Goal: Information Seeking & Learning: Learn about a topic

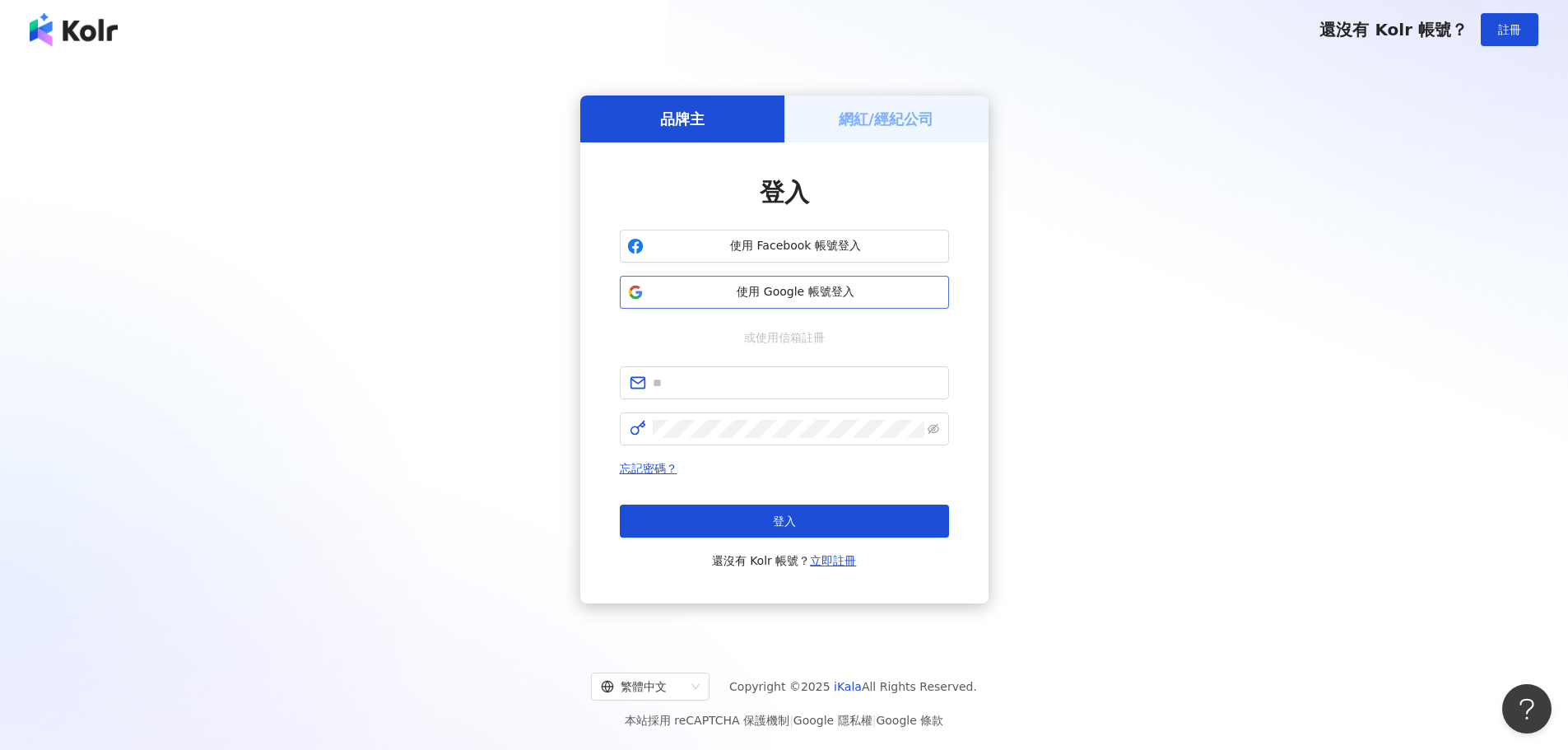
click at [729, 290] on span "使用 Google 帳號登入" at bounding box center [796, 291] width 291 height 16
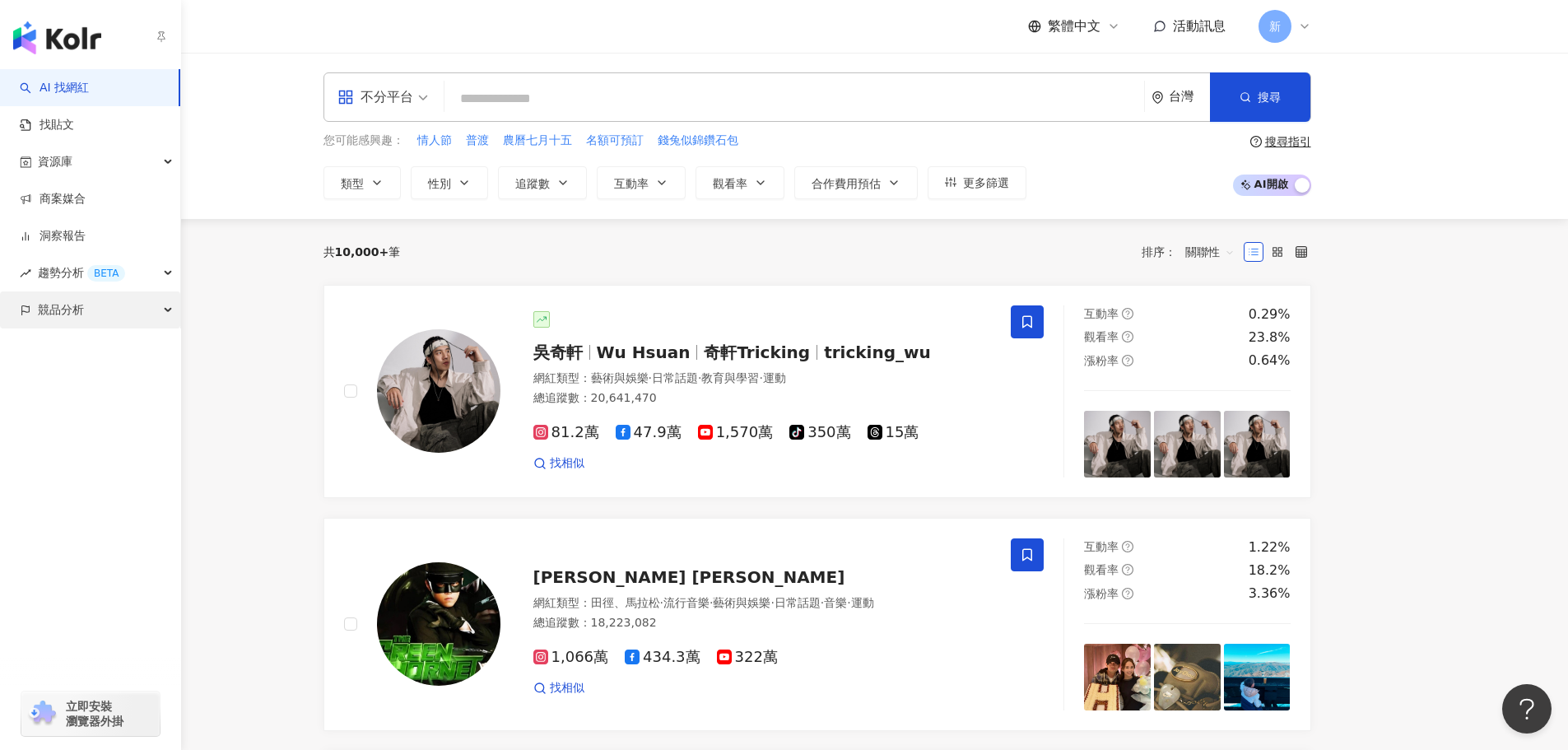
click at [141, 318] on div "競品分析" at bounding box center [90, 309] width 180 height 37
click at [109, 346] on link "品牌帳號分析" at bounding box center [74, 347] width 69 height 16
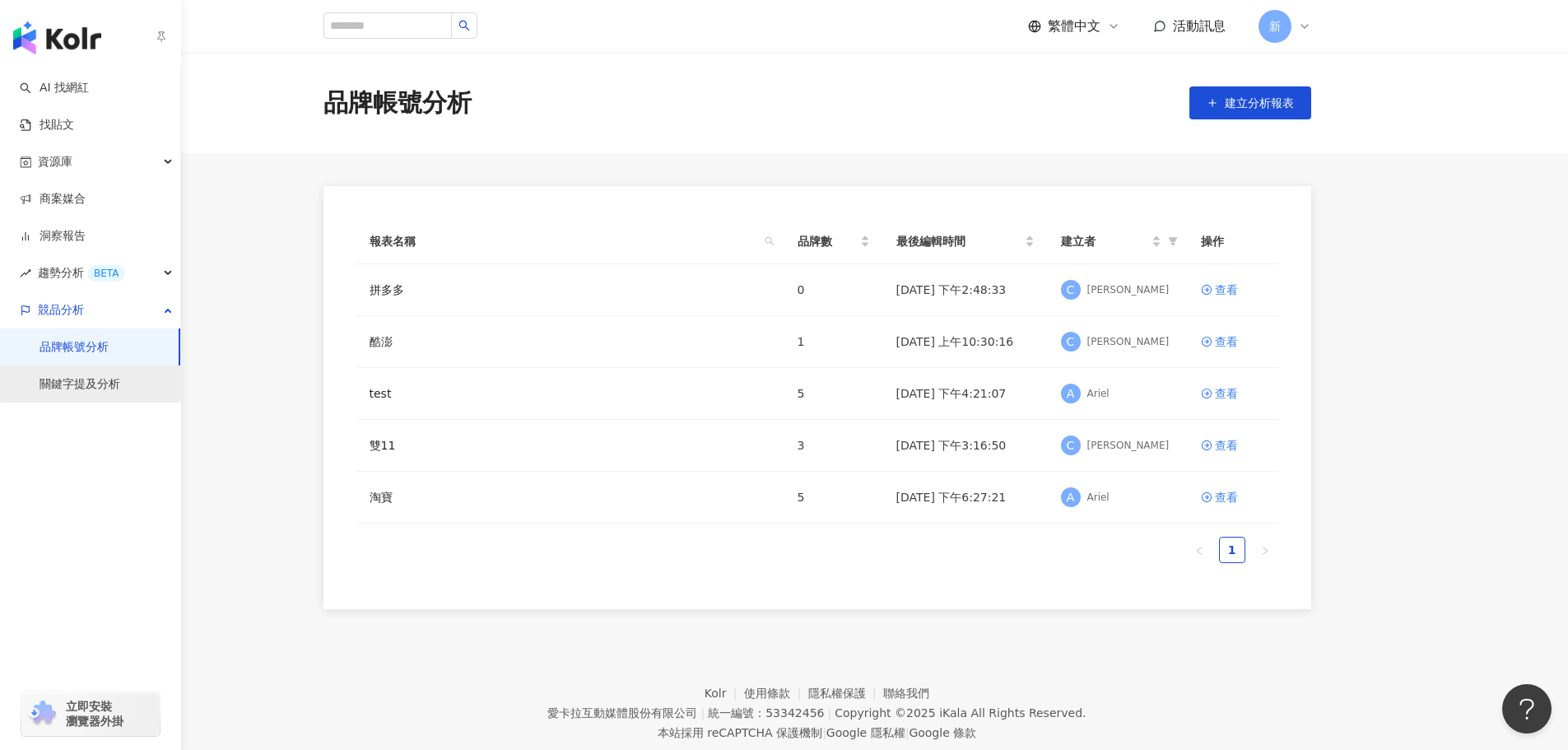
click at [116, 378] on link "關鍵字提及分析" at bounding box center [80, 384] width 81 height 16
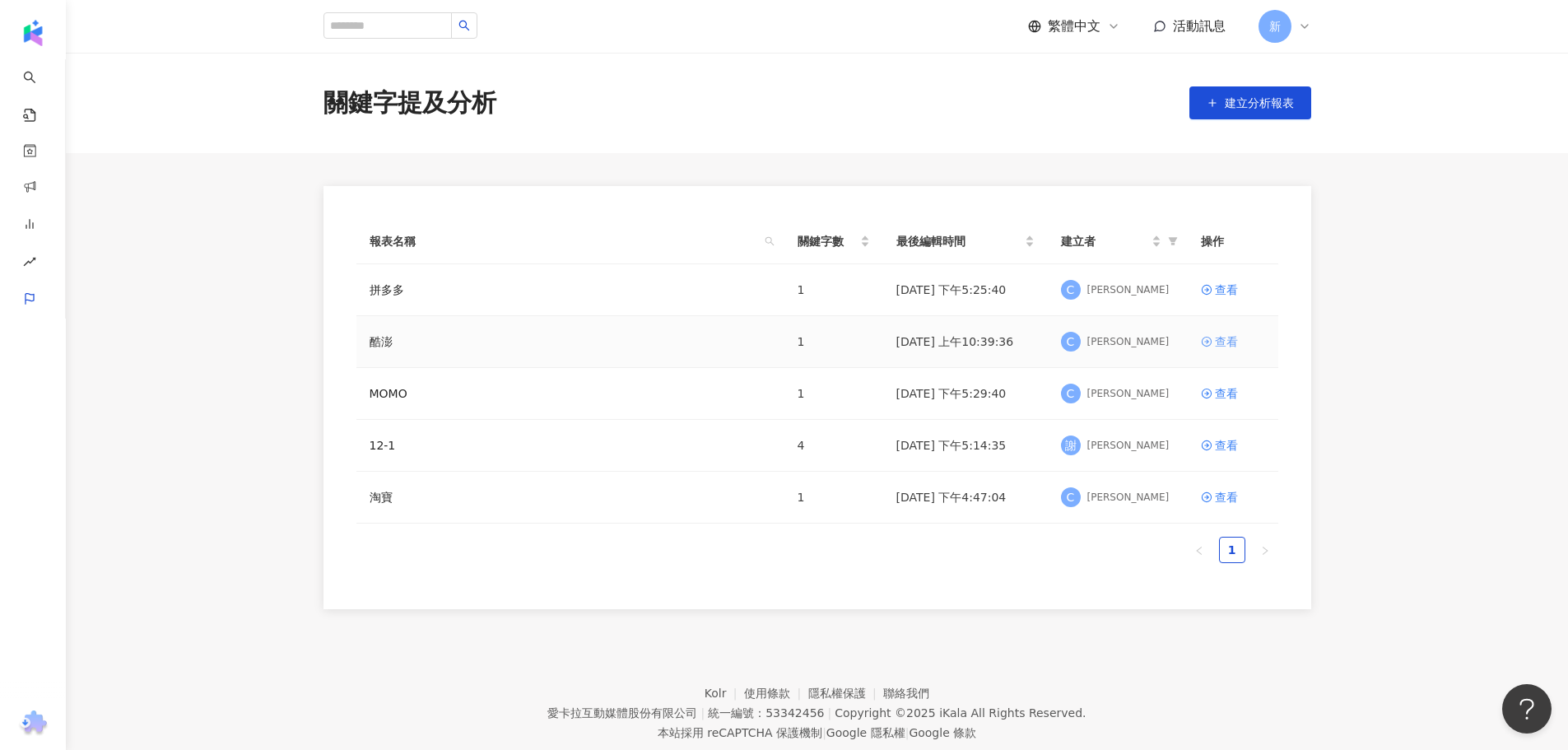
click at [1228, 346] on div "查看" at bounding box center [1227, 341] width 23 height 18
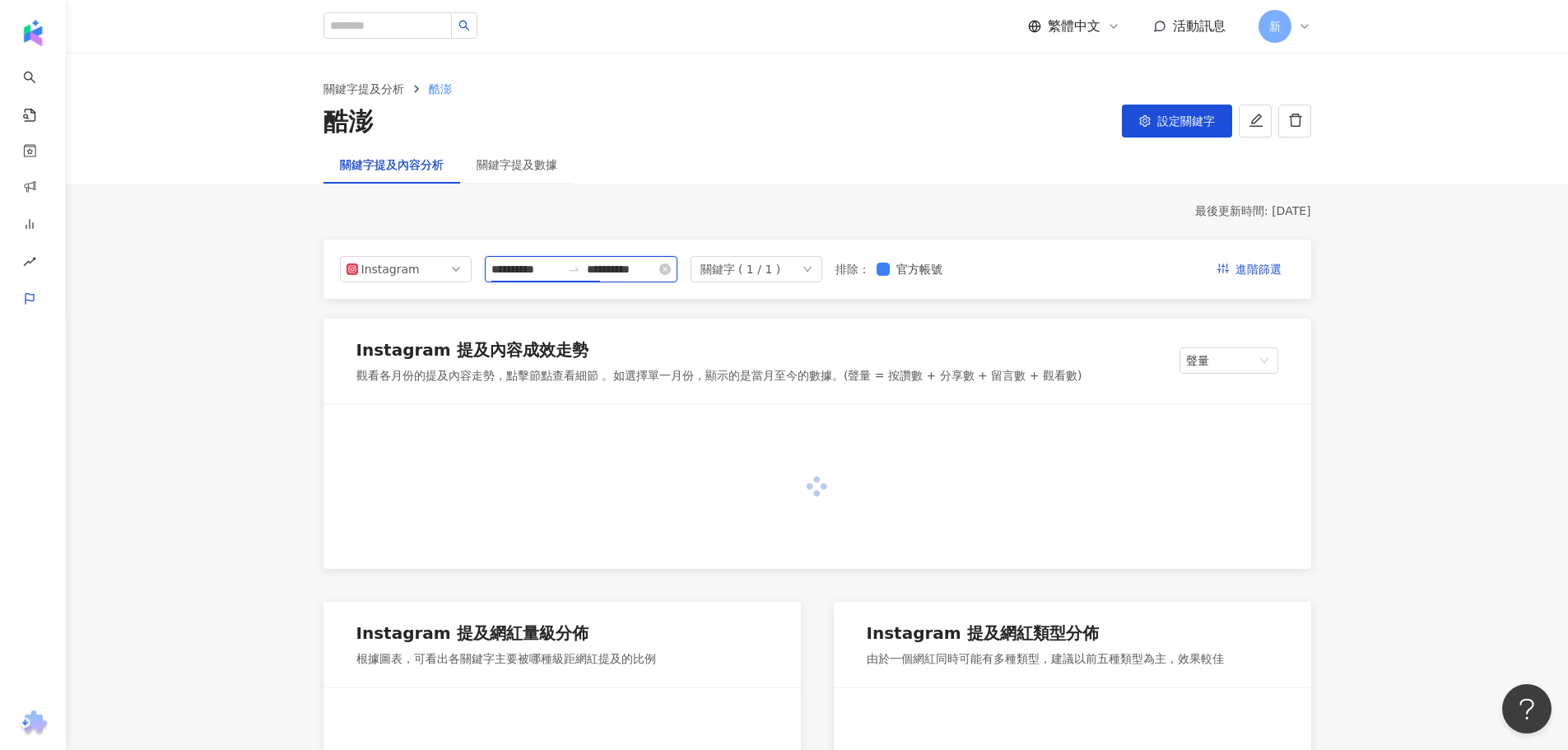
click at [561, 271] on input "**********" at bounding box center [526, 268] width 69 height 18
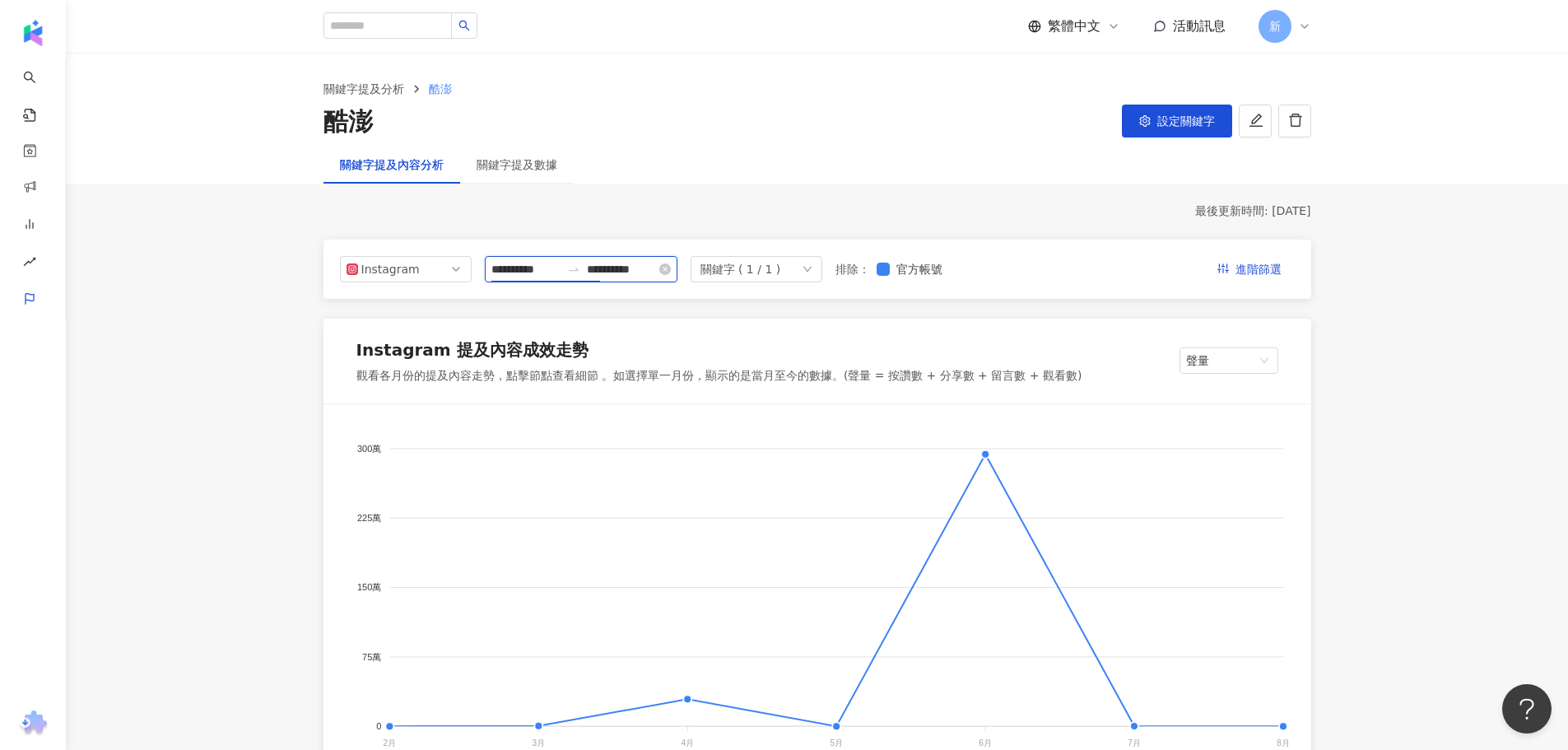
click at [561, 267] on input "**********" at bounding box center [526, 268] width 69 height 18
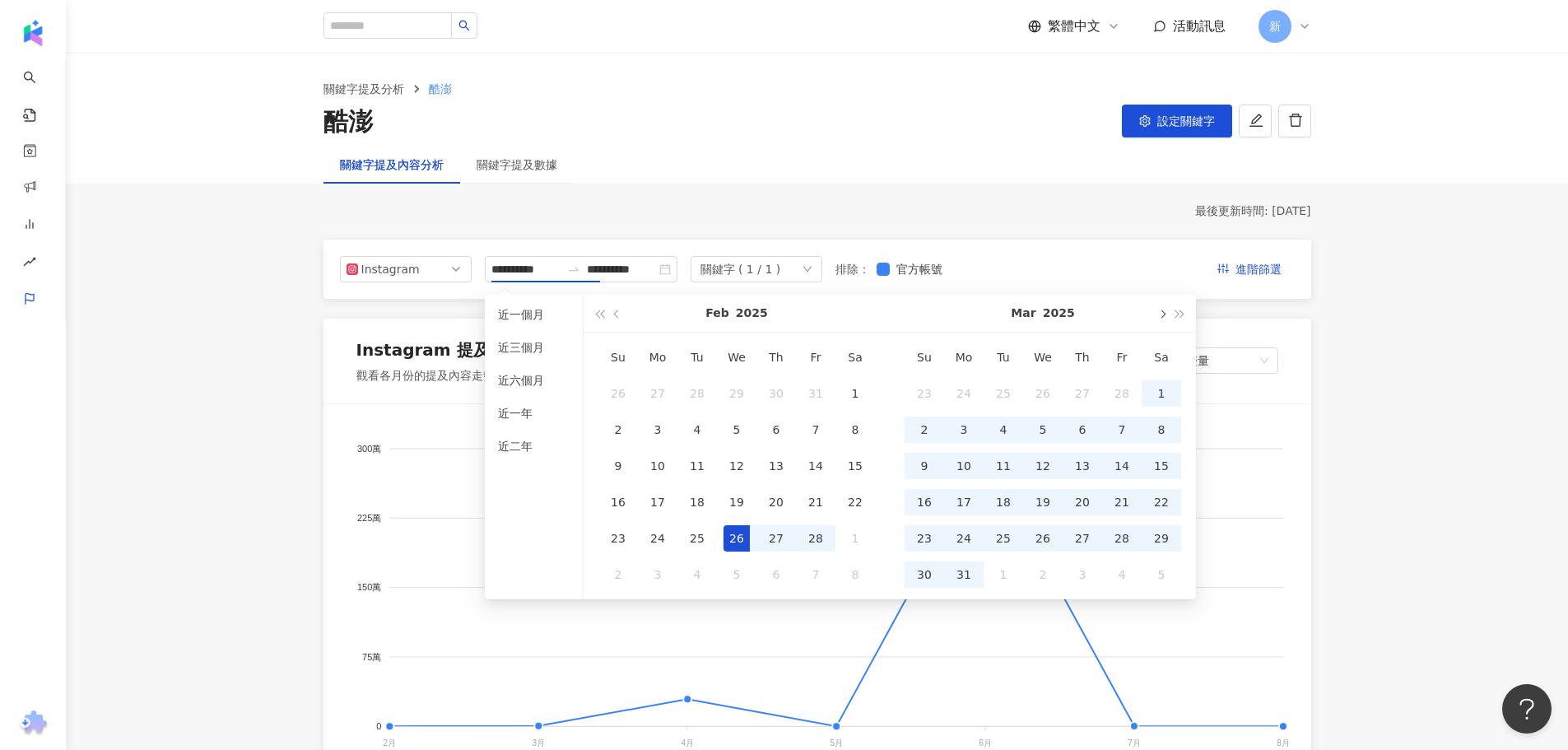
click at [1159, 313] on span "button" at bounding box center [1161, 313] width 9 height 9
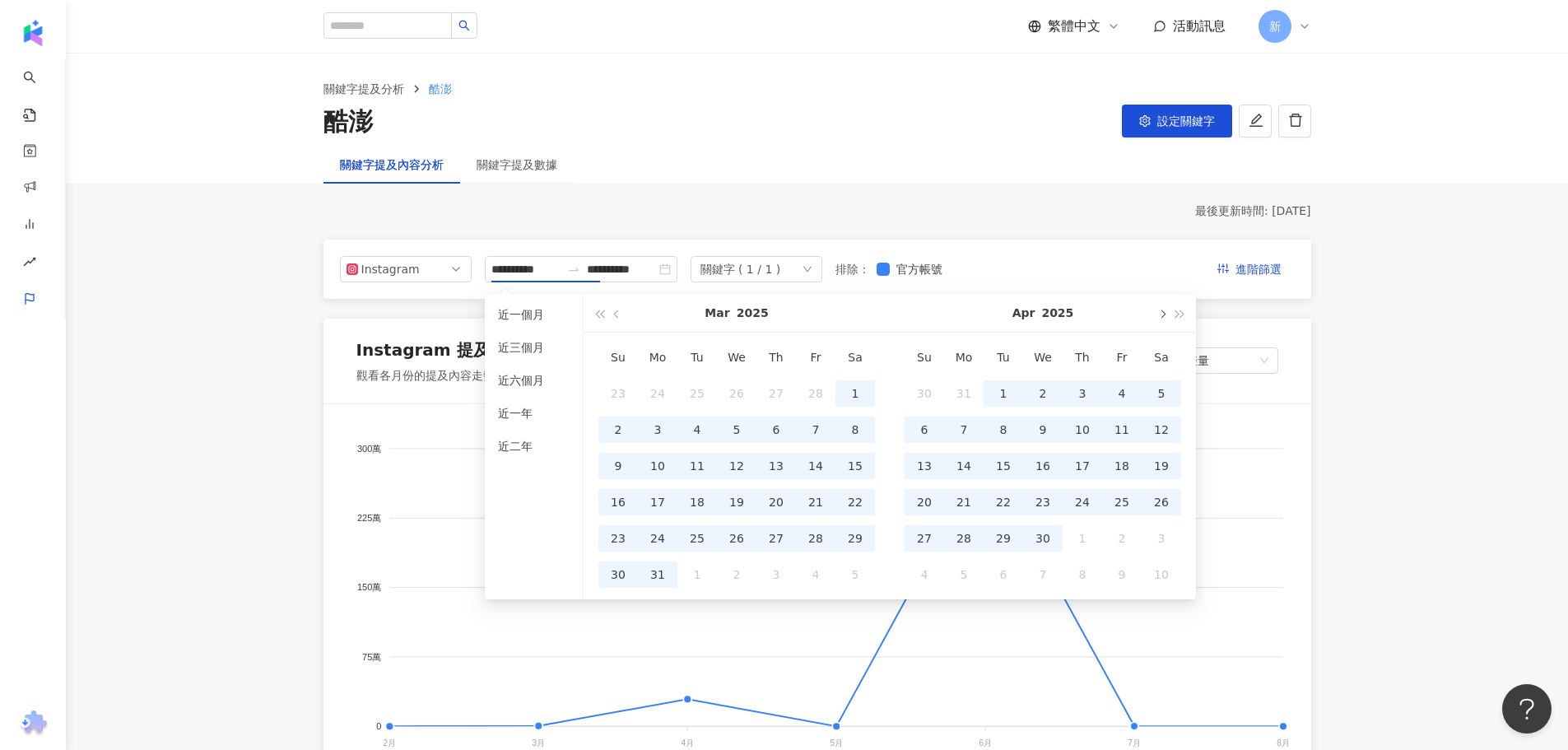
click at [1159, 313] on span "button" at bounding box center [1161, 313] width 9 height 9
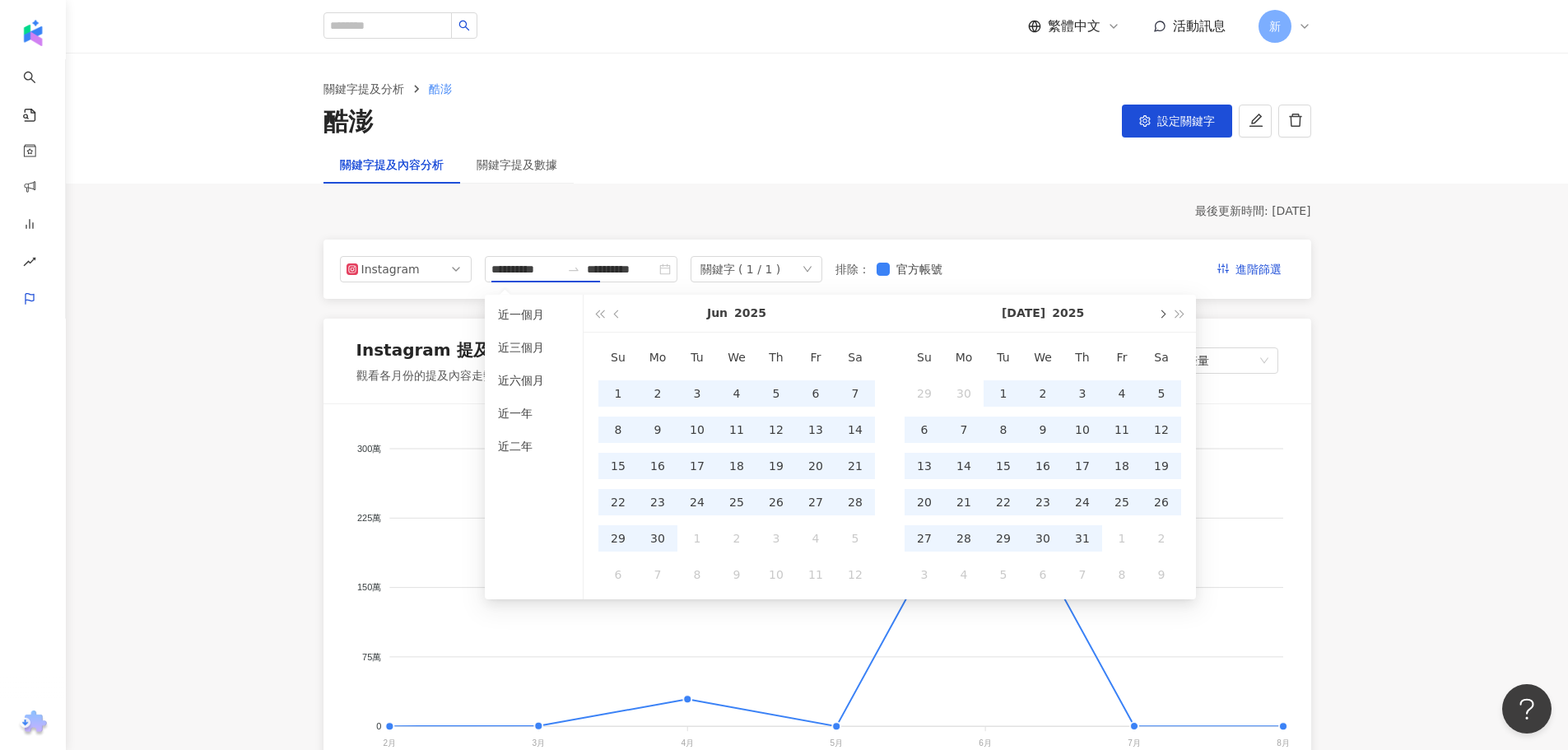
click at [1159, 313] on span "button" at bounding box center [1161, 313] width 9 height 9
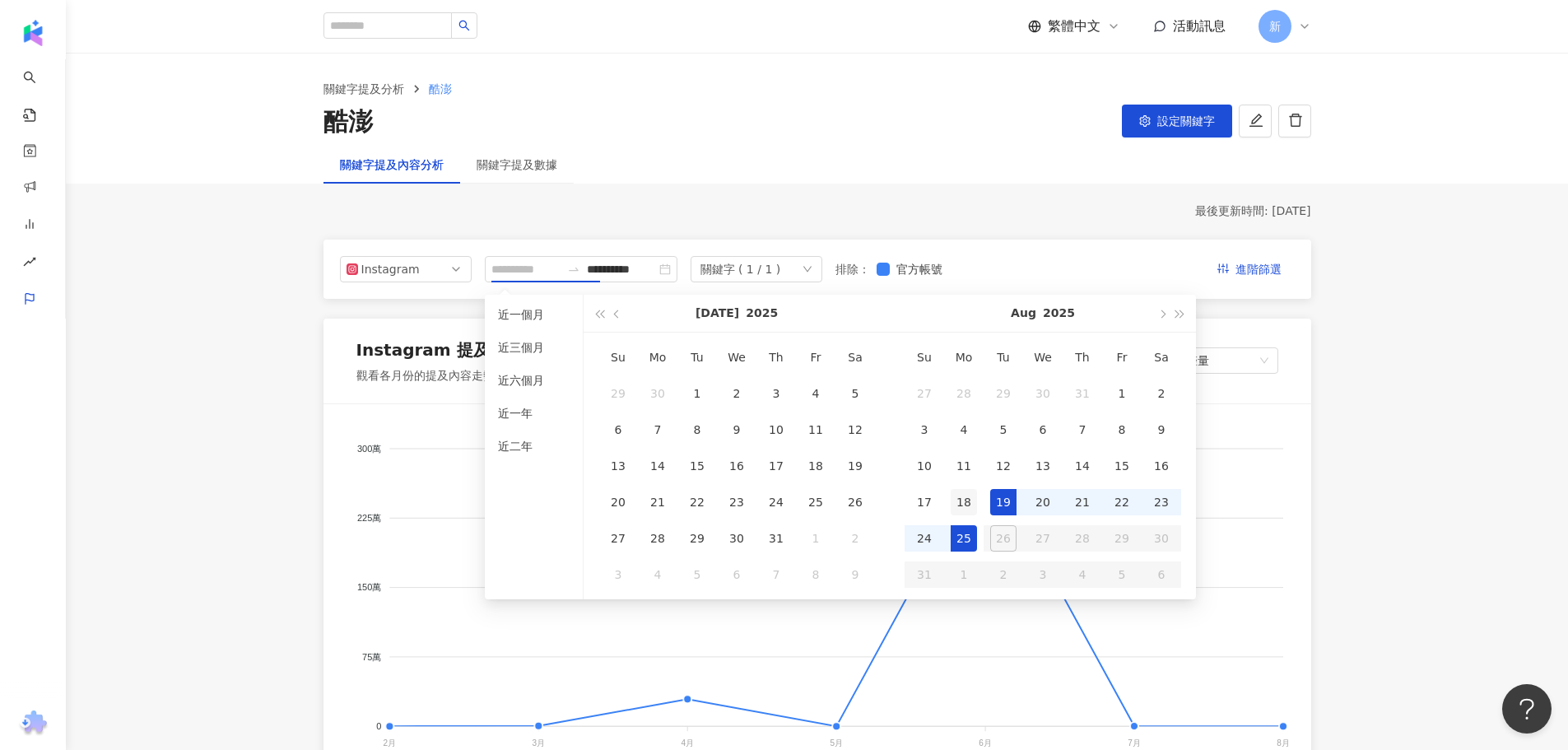
type input "**********"
click at [969, 497] on div "18" at bounding box center [964, 503] width 27 height 27
type input "**********"
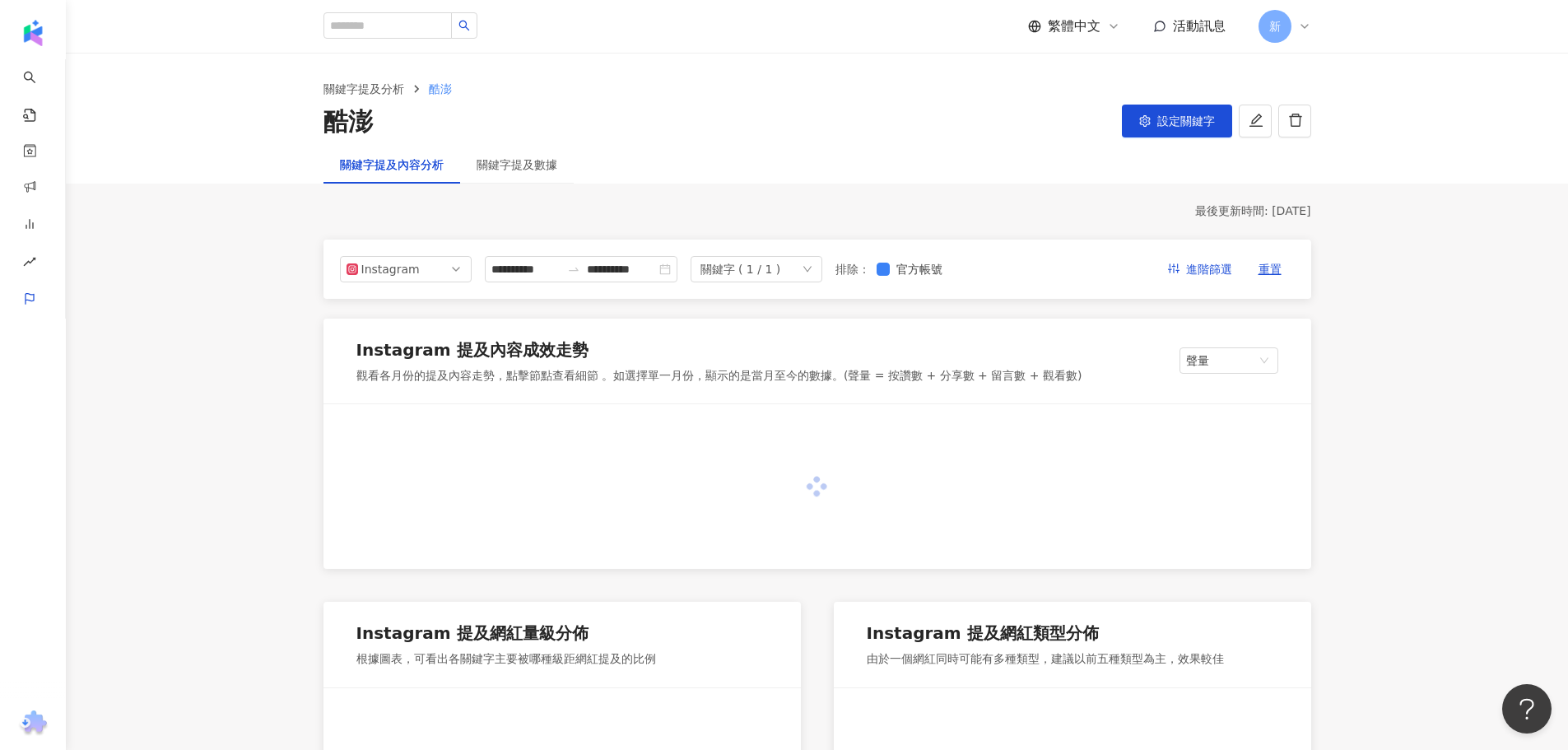
type input "**********"
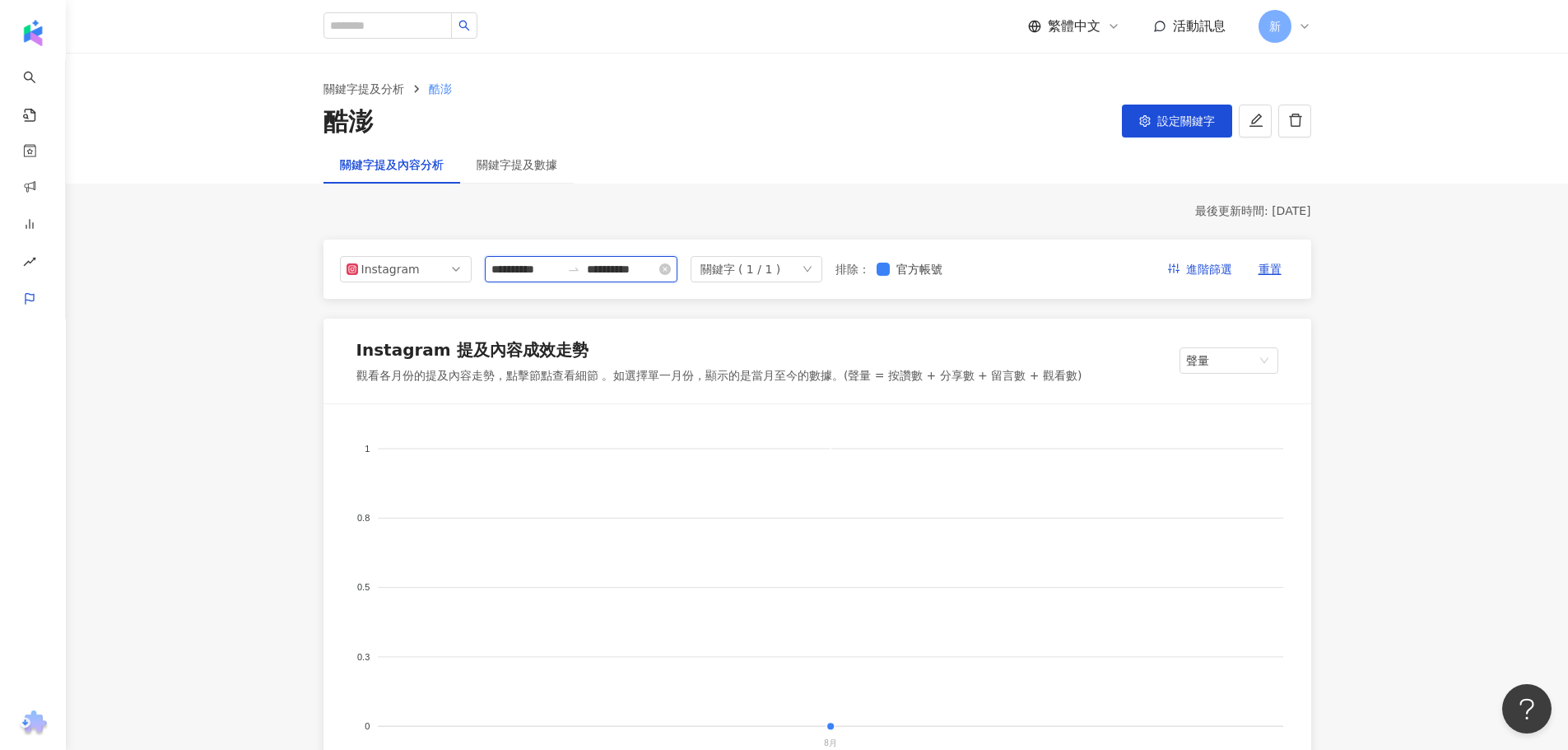
click at [561, 272] on input "**********" at bounding box center [526, 268] width 69 height 18
click at [449, 265] on span "Instagram" at bounding box center [405, 269] width 119 height 25
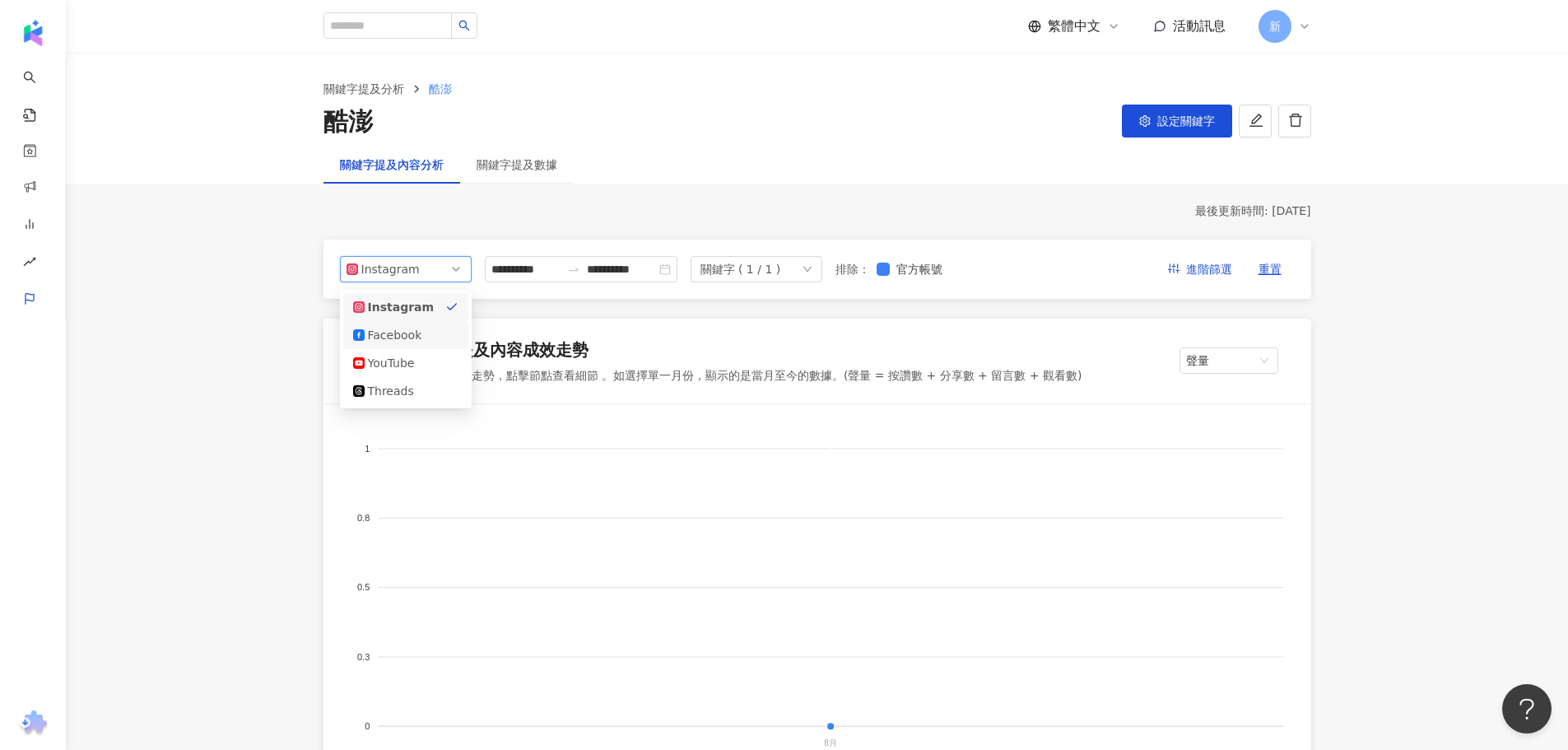
click at [434, 333] on div "Facebook" at bounding box center [405, 335] width 105 height 18
click at [447, 266] on span "Facebook" at bounding box center [405, 269] width 119 height 25
click at [441, 362] on div "YouTube" at bounding box center [405, 362] width 105 height 18
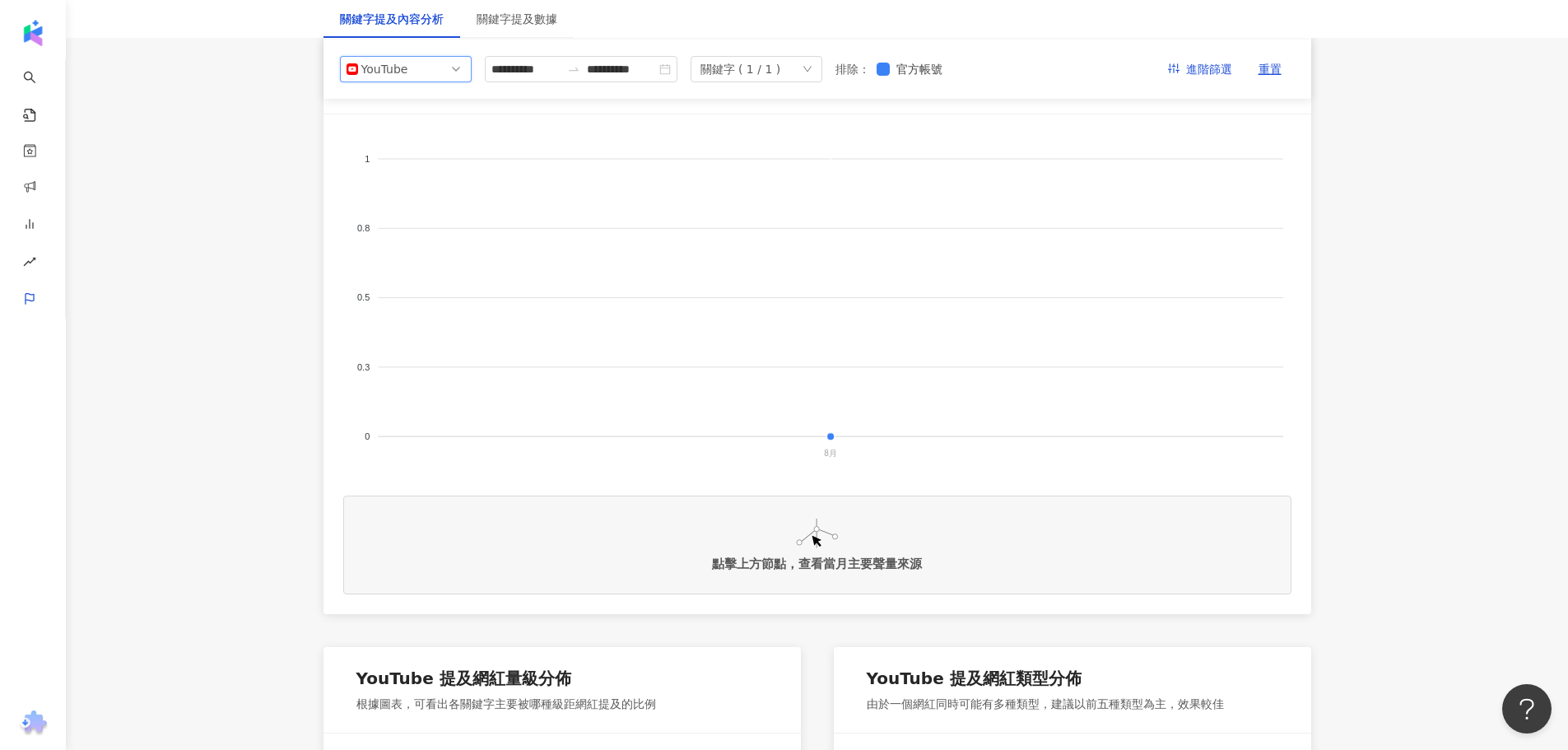
scroll to position [137, 0]
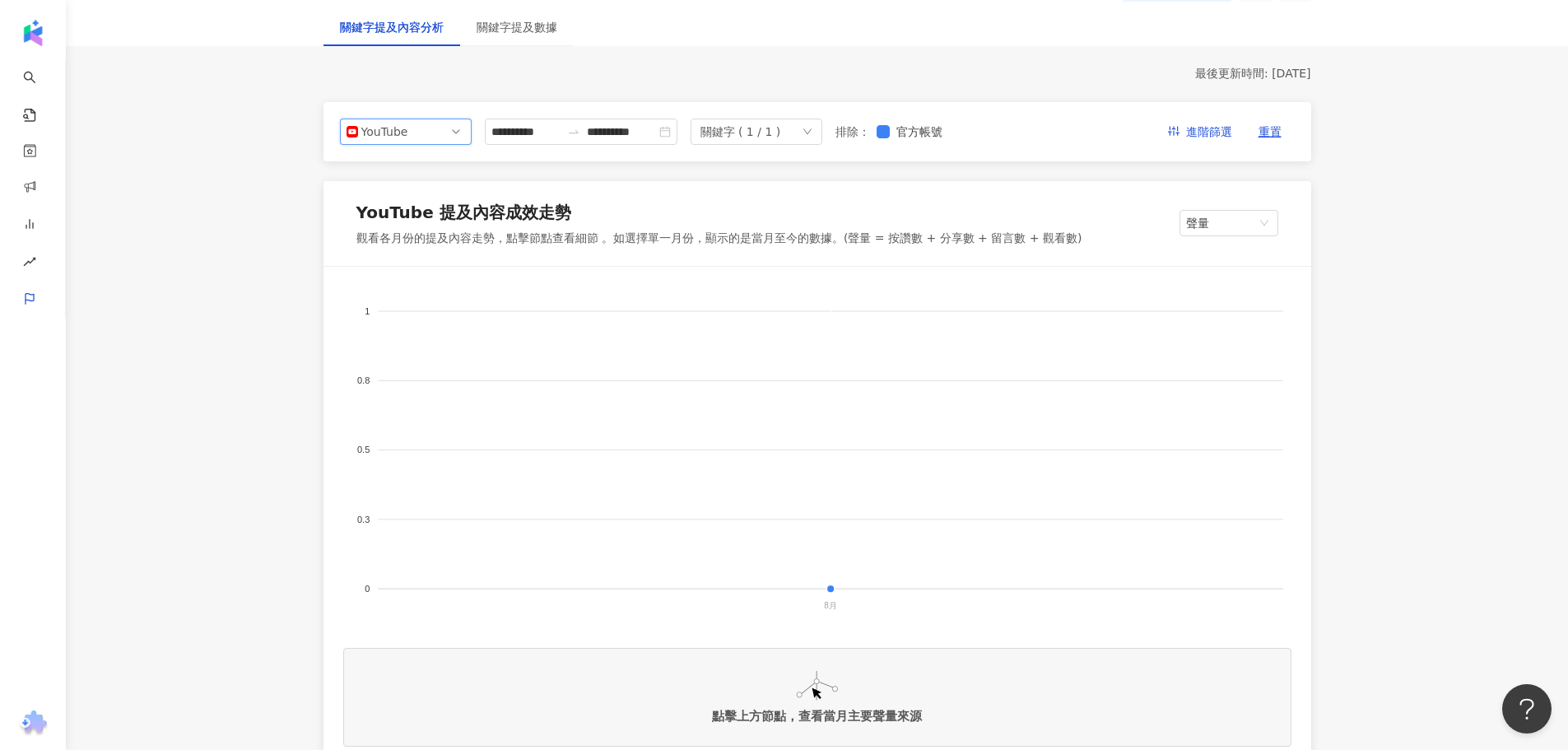
click at [445, 141] on span "YouTube" at bounding box center [405, 132] width 119 height 25
click at [404, 255] on div "Threads" at bounding box center [395, 253] width 53 height 18
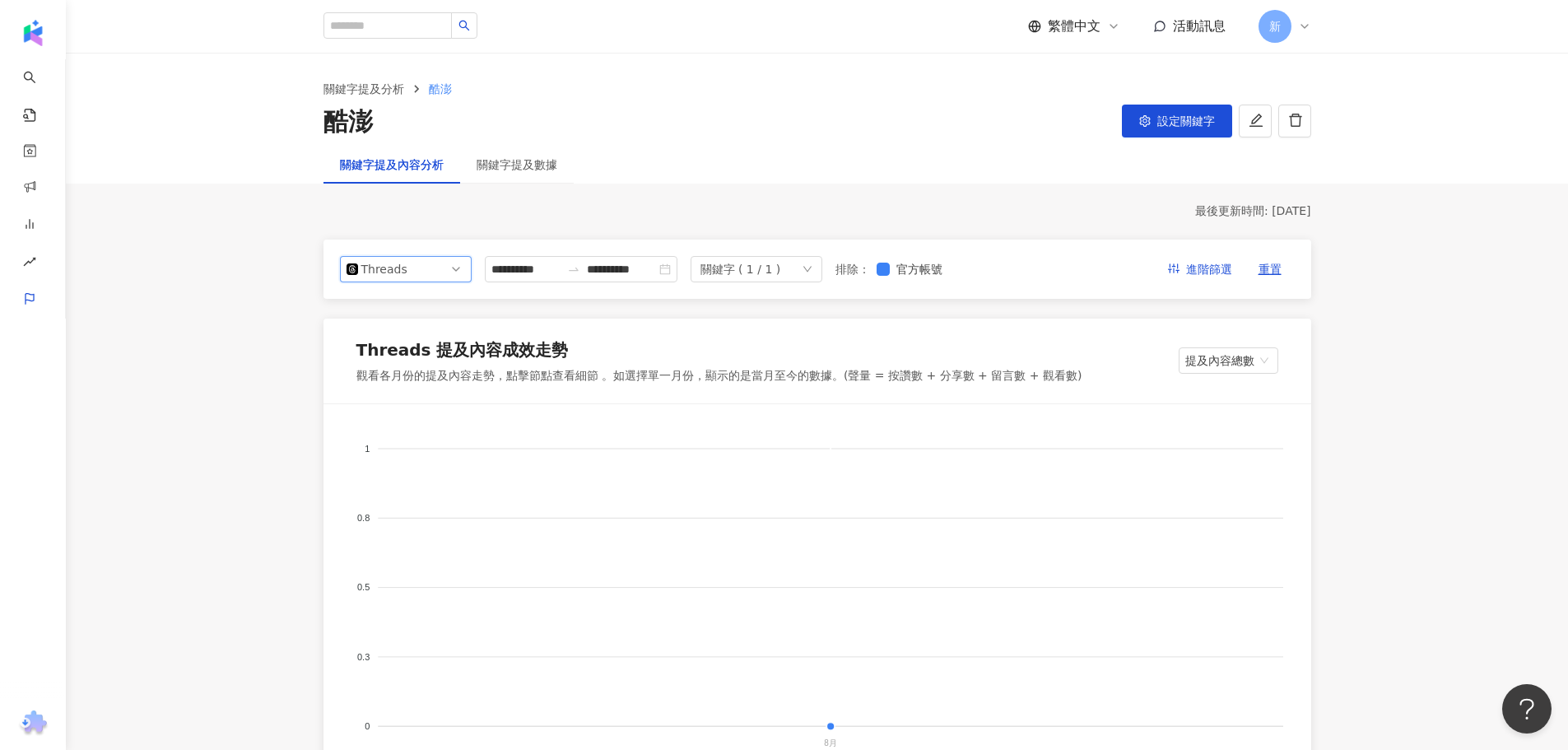
click at [415, 278] on span "Threads" at bounding box center [405, 269] width 119 height 25
click at [415, 326] on div "Facebook" at bounding box center [395, 335] width 53 height 18
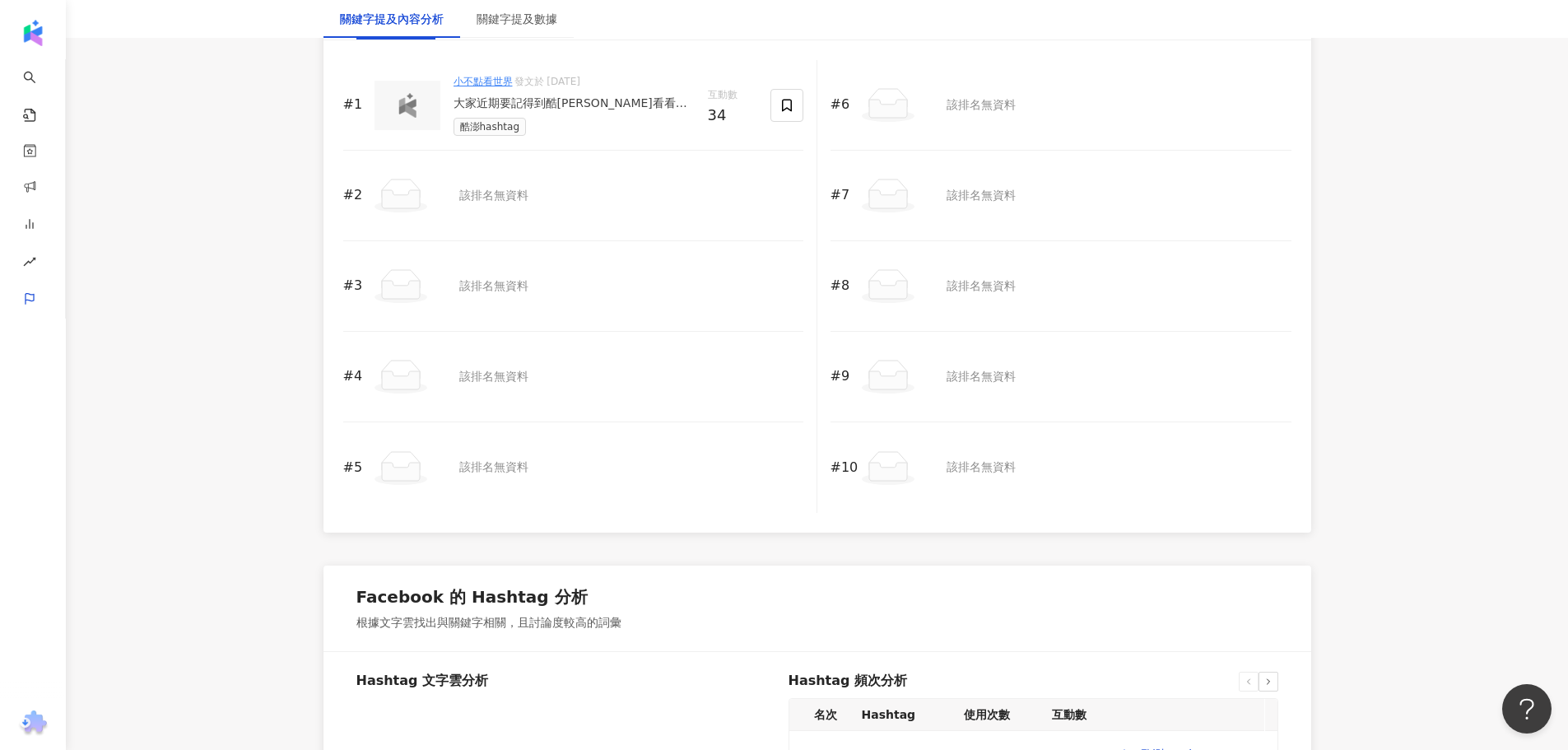
scroll to position [2469, 0]
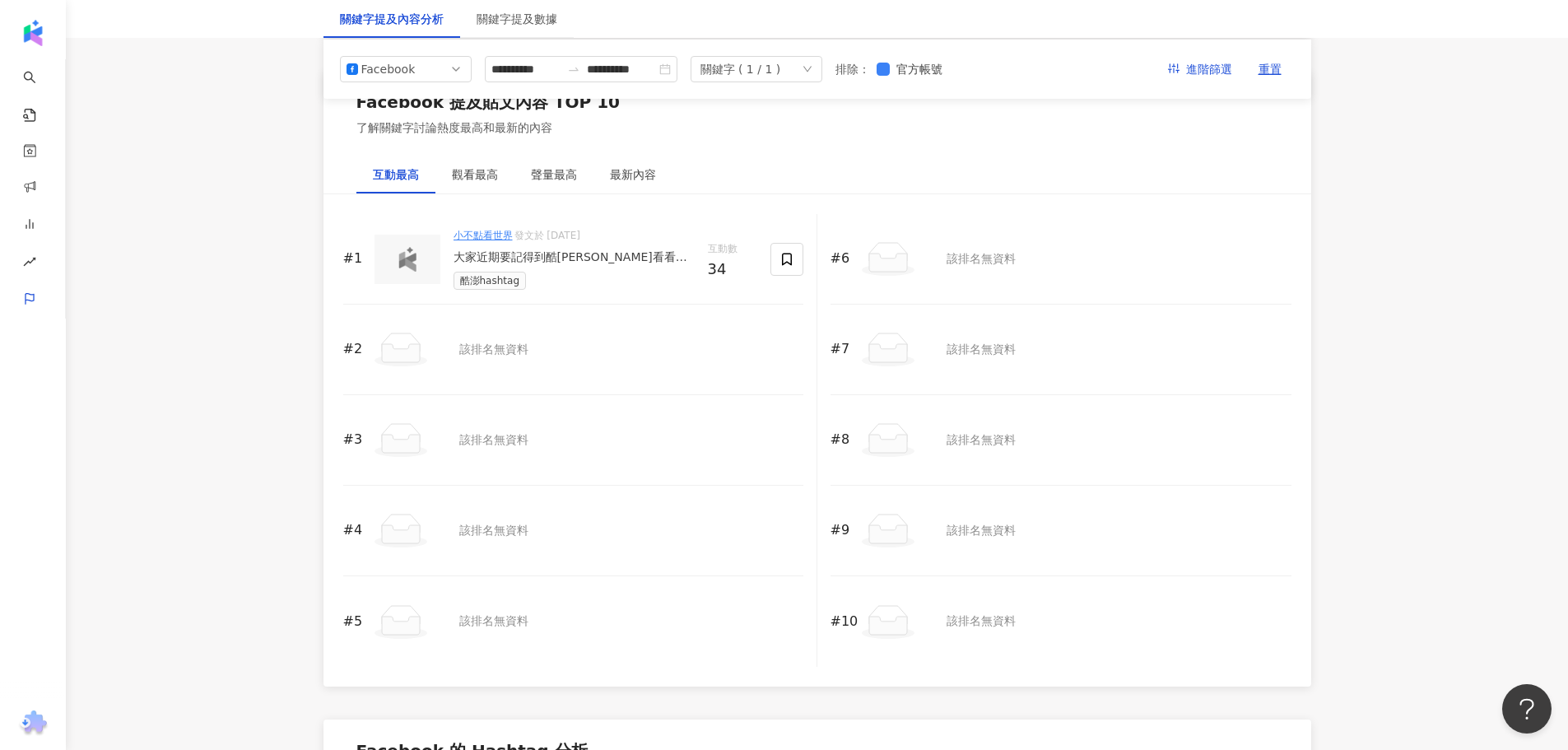
click at [515, 251] on div "大家近期要記得到酷澎看看自己wow會員方案時間喔，免費的差不多都要到了，我也是～如果覺得好用就留下來，一個月59塊錢而已，就是買少少但是宅配一次就划算。剛剛看…" at bounding box center [574, 257] width 241 height 16
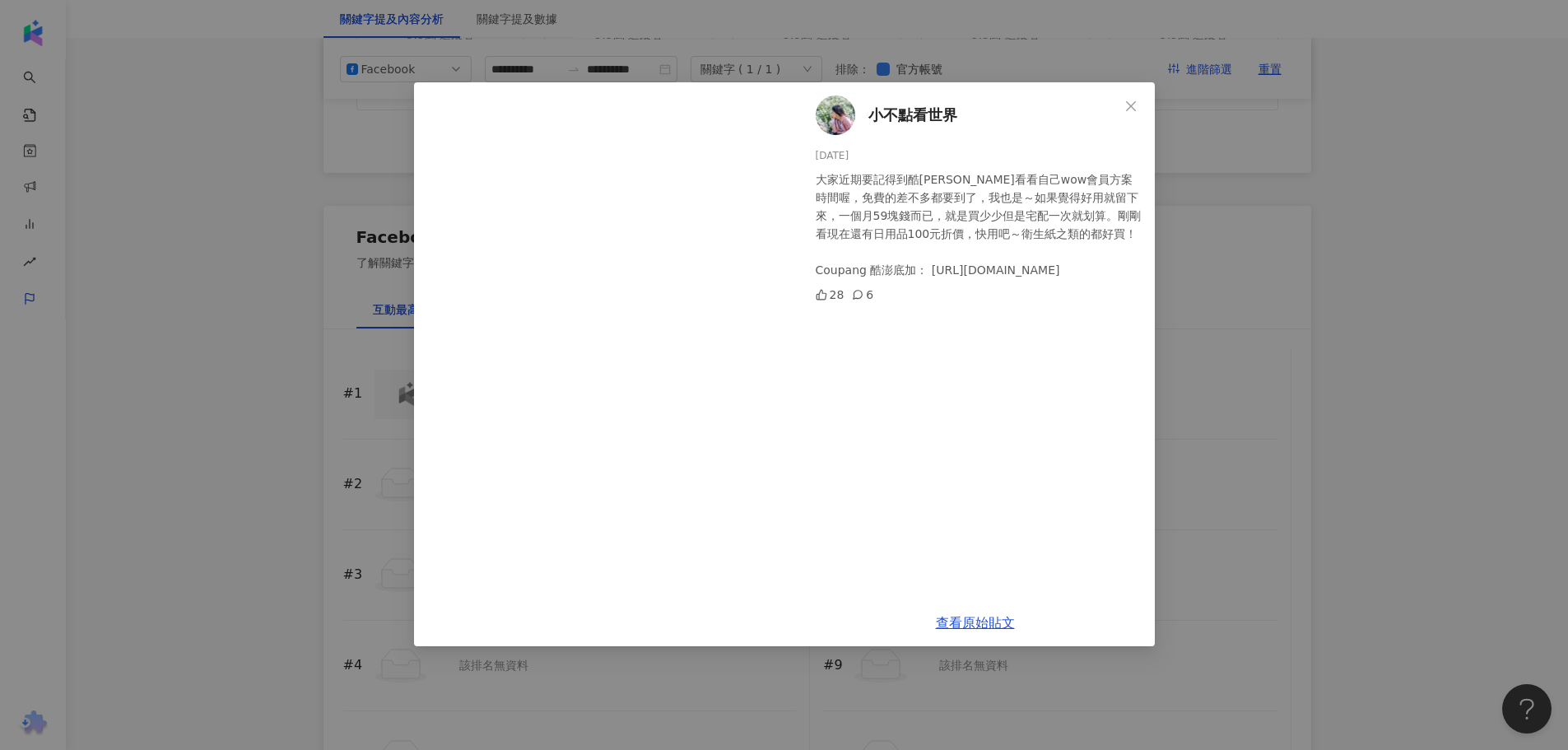
scroll to position [2304, 0]
click at [901, 119] on span "小不點看世界" at bounding box center [913, 115] width 89 height 23
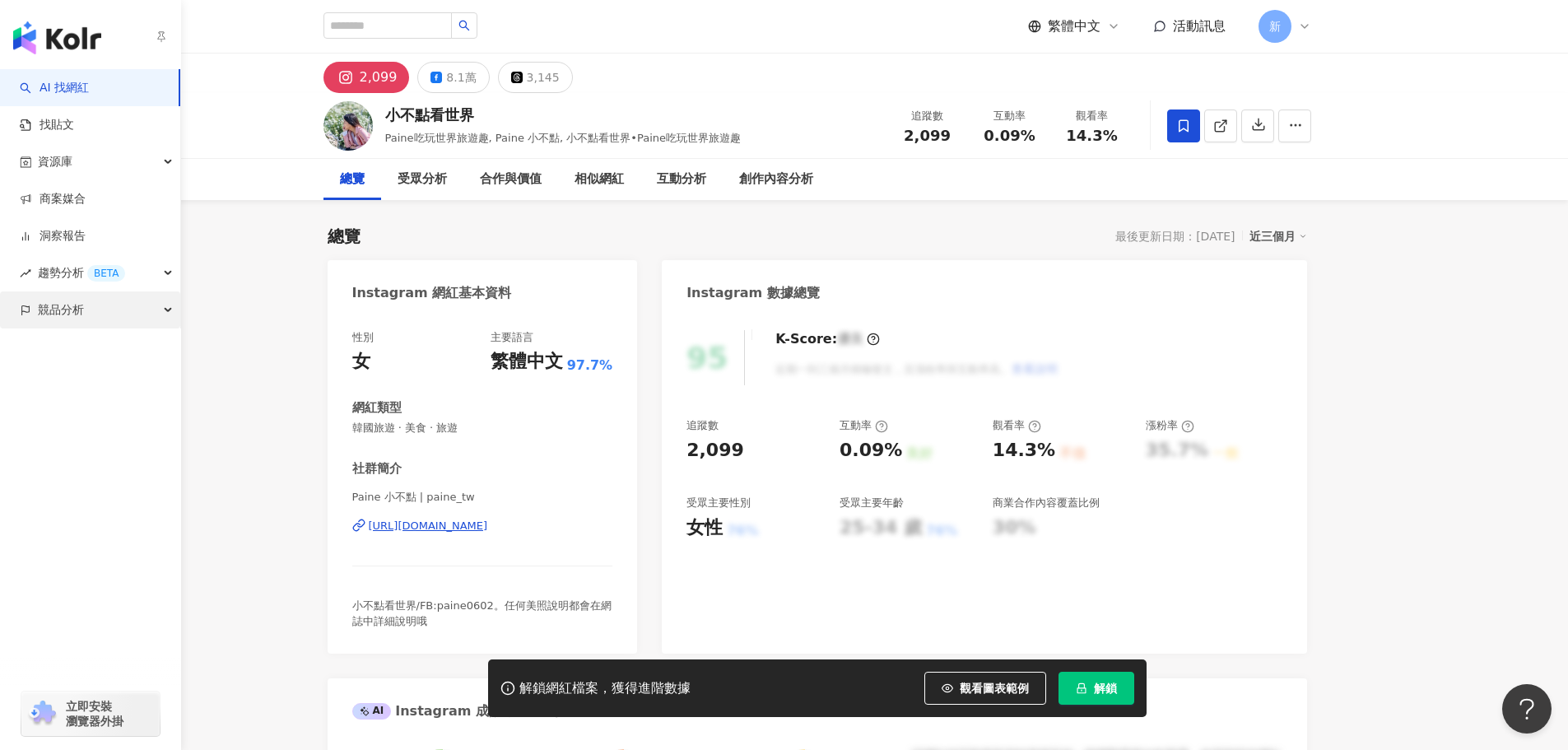
click at [79, 312] on span "競品分析" at bounding box center [61, 309] width 46 height 37
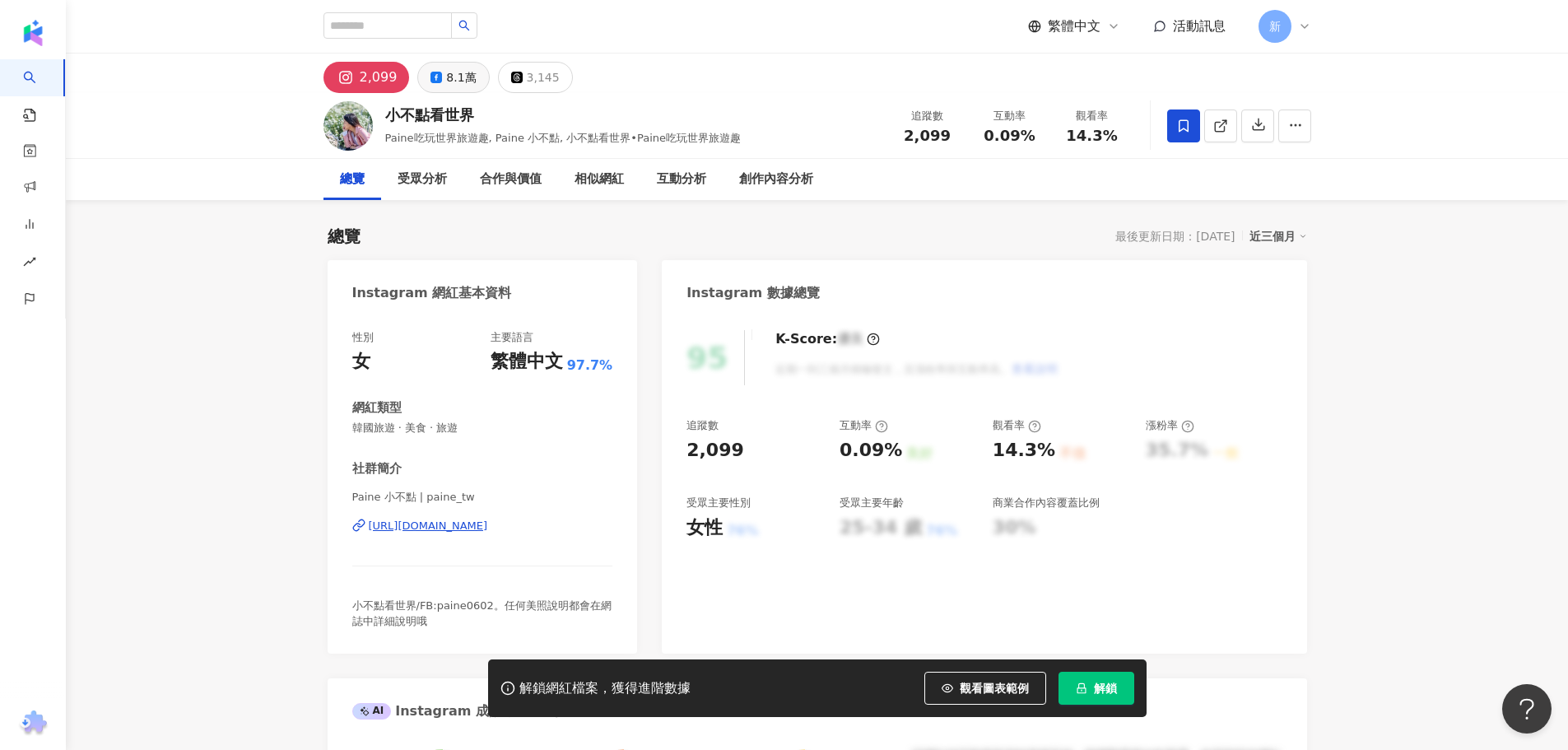
click at [475, 81] on button "8.1萬" at bounding box center [453, 77] width 72 height 31
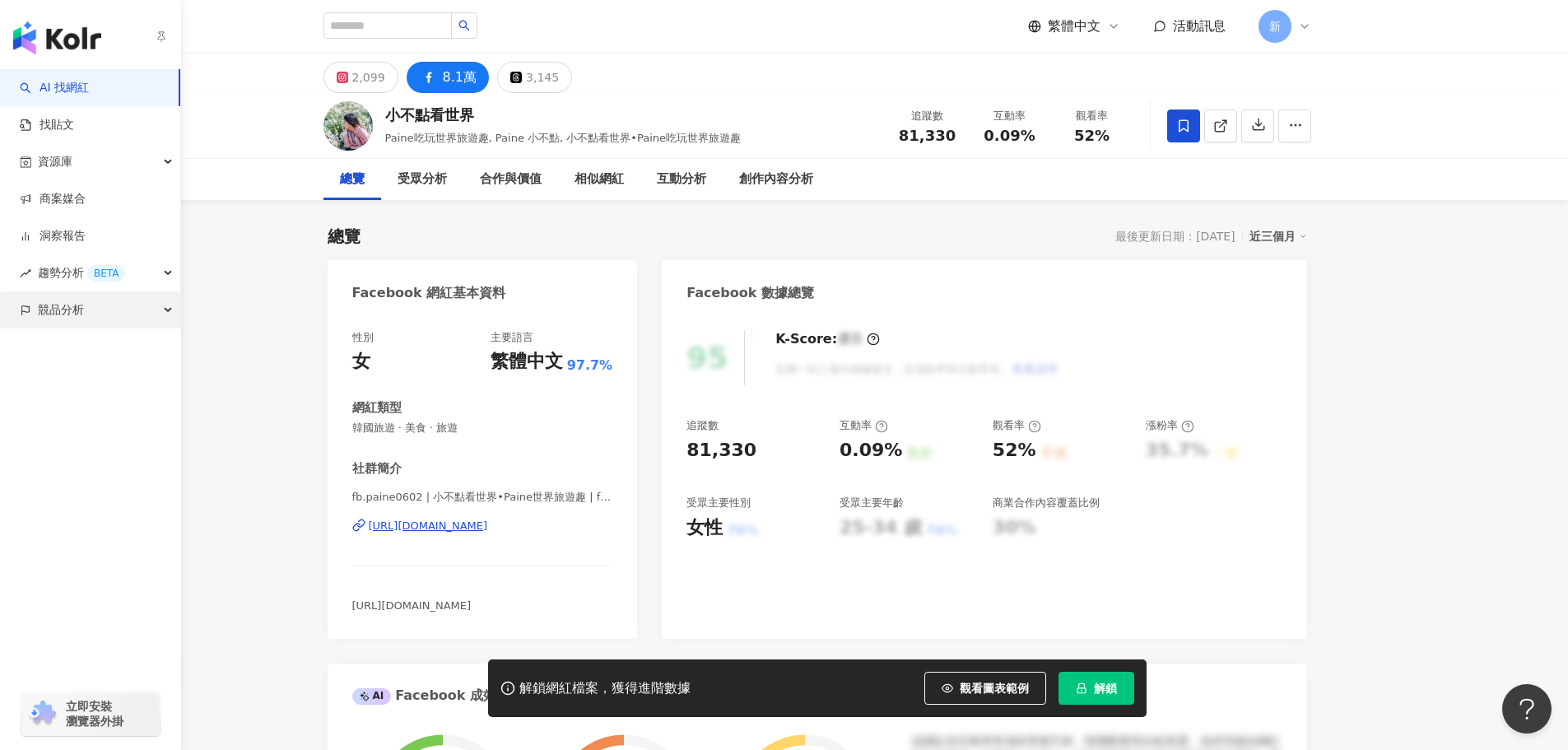
click at [52, 314] on span "競品分析" at bounding box center [61, 309] width 46 height 37
click at [78, 391] on link "關鍵字提及分析" at bounding box center [80, 384] width 81 height 16
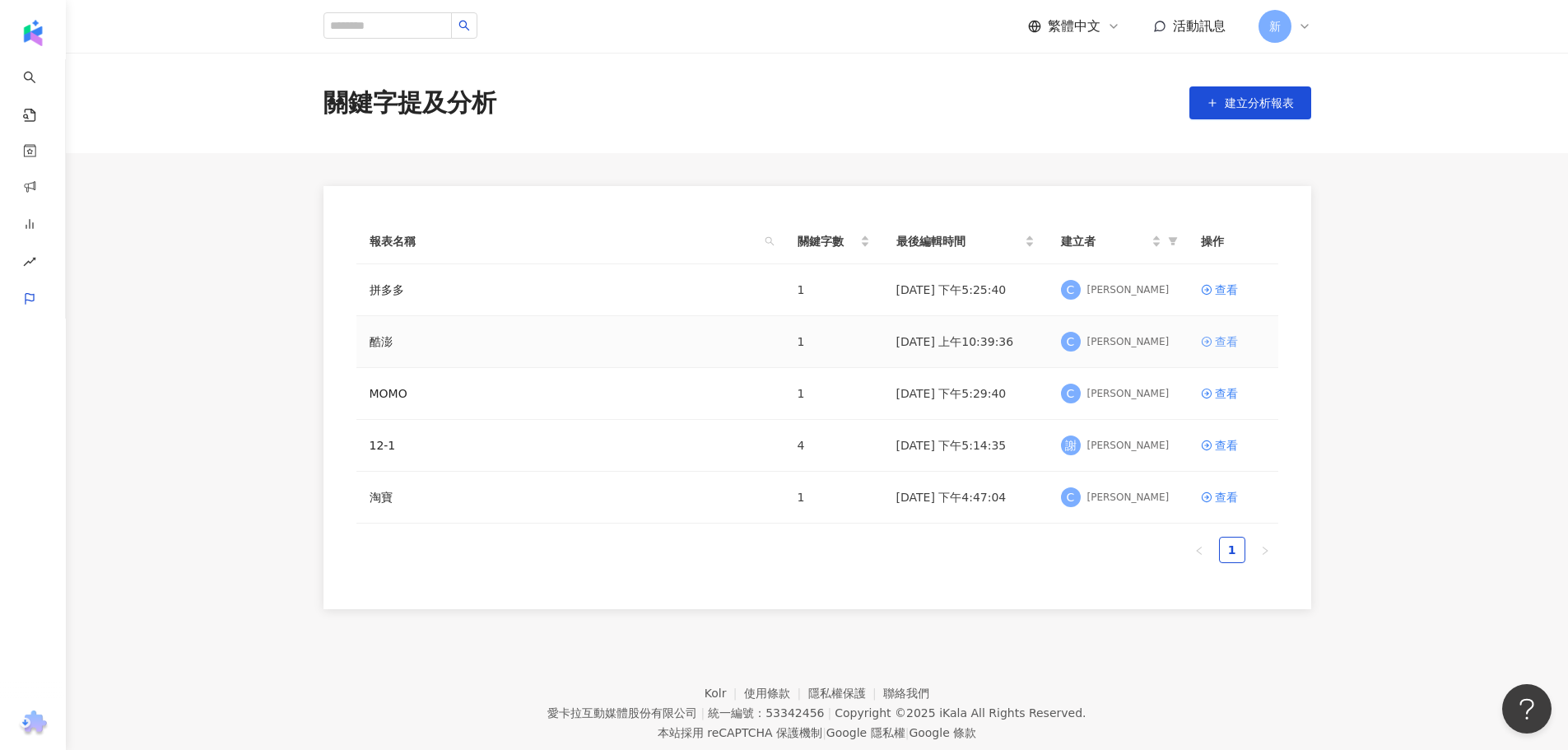
click at [1206, 341] on icon at bounding box center [1206, 341] width 9 height 9
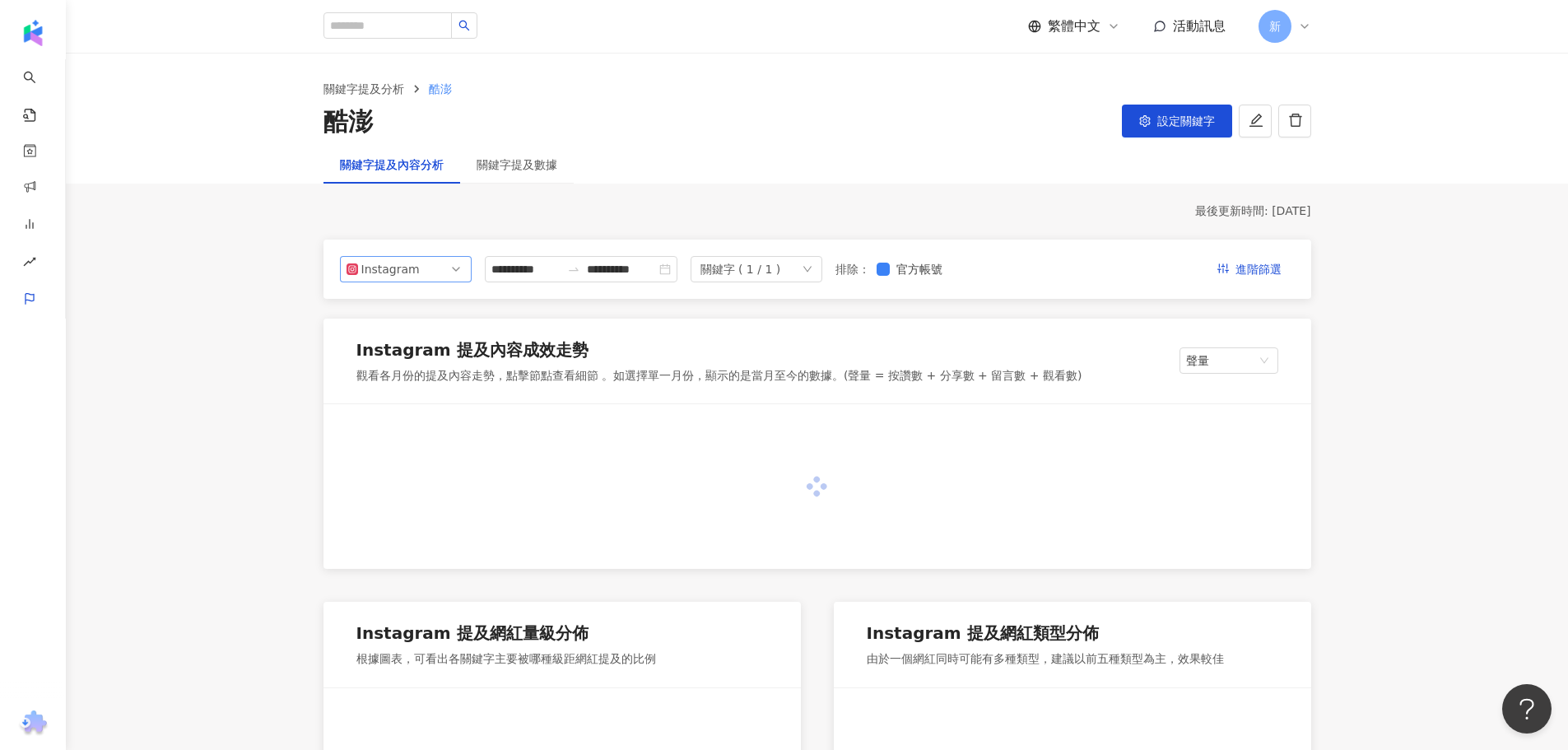
click at [459, 271] on span "Instagram" at bounding box center [405, 269] width 119 height 25
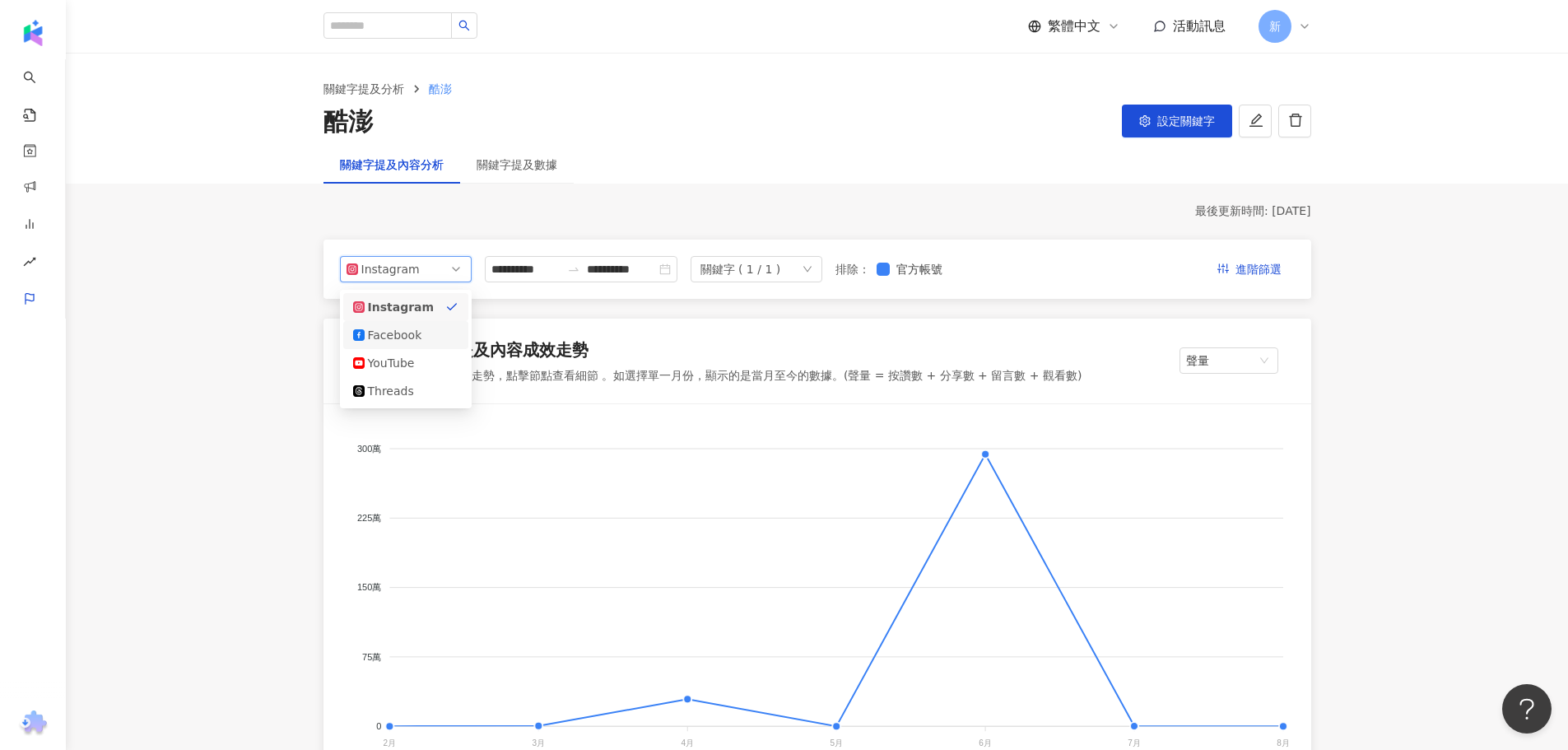
click at [415, 335] on div "Facebook" at bounding box center [395, 335] width 53 height 18
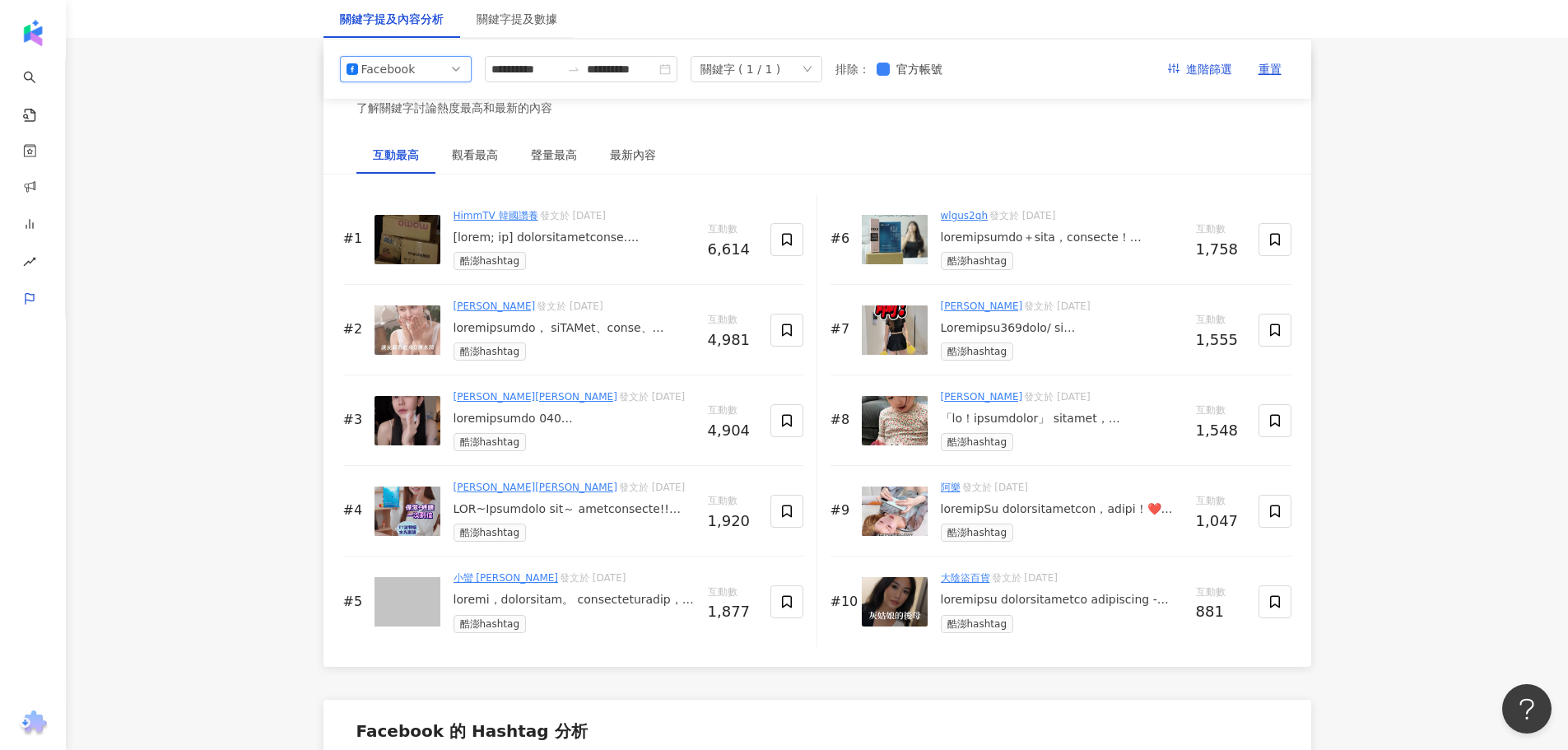
scroll to position [2406, 0]
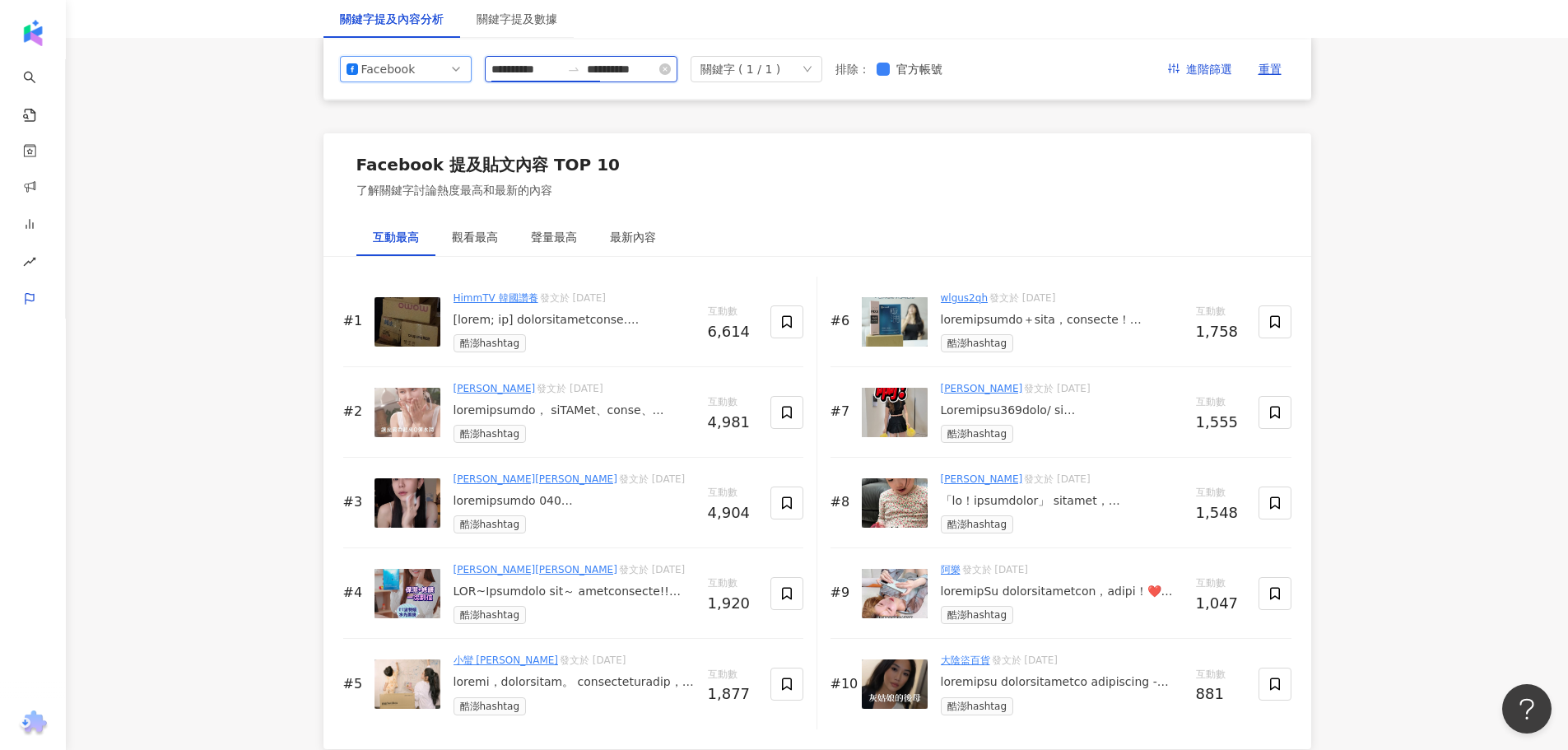
click at [538, 67] on input "**********" at bounding box center [526, 68] width 69 height 18
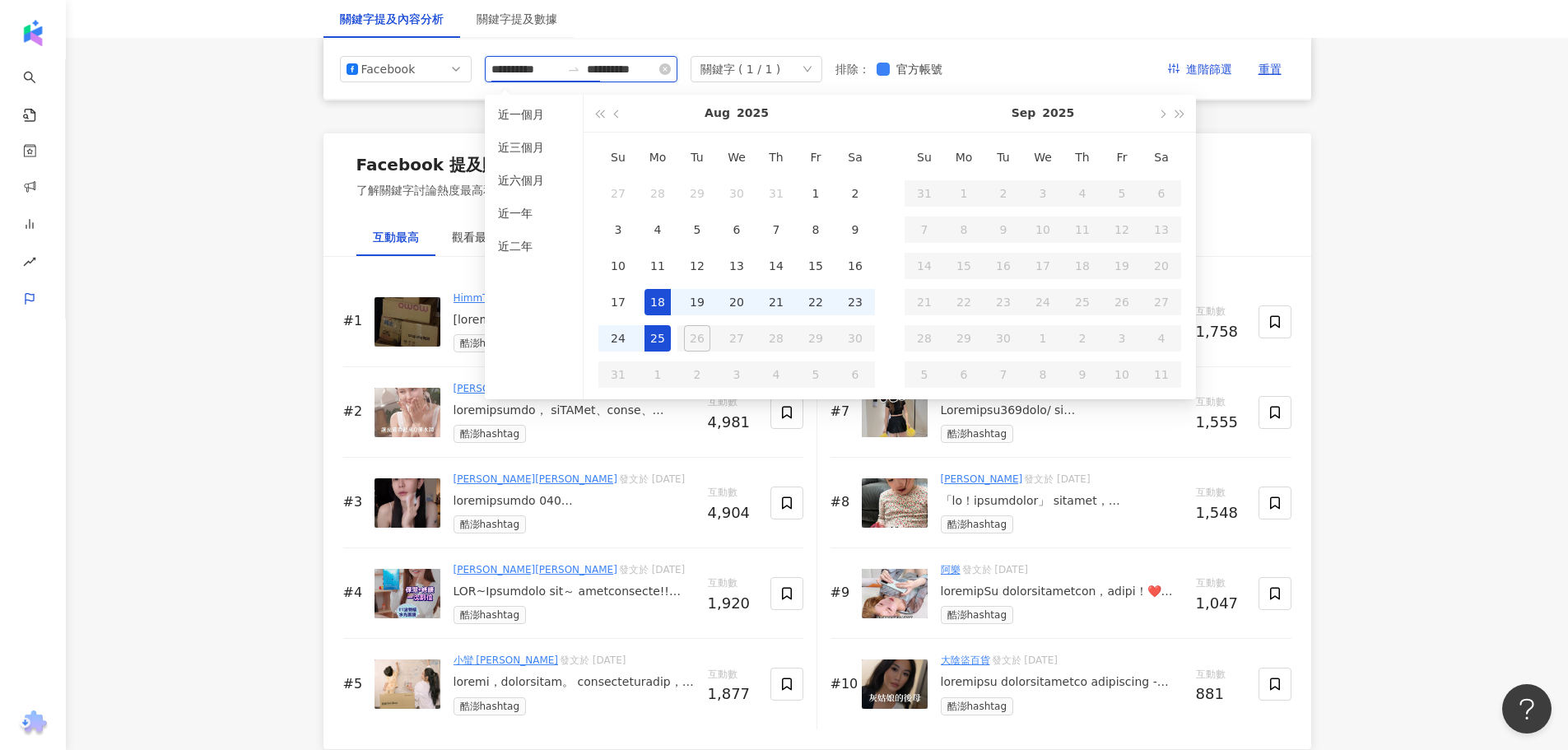
type input "**********"
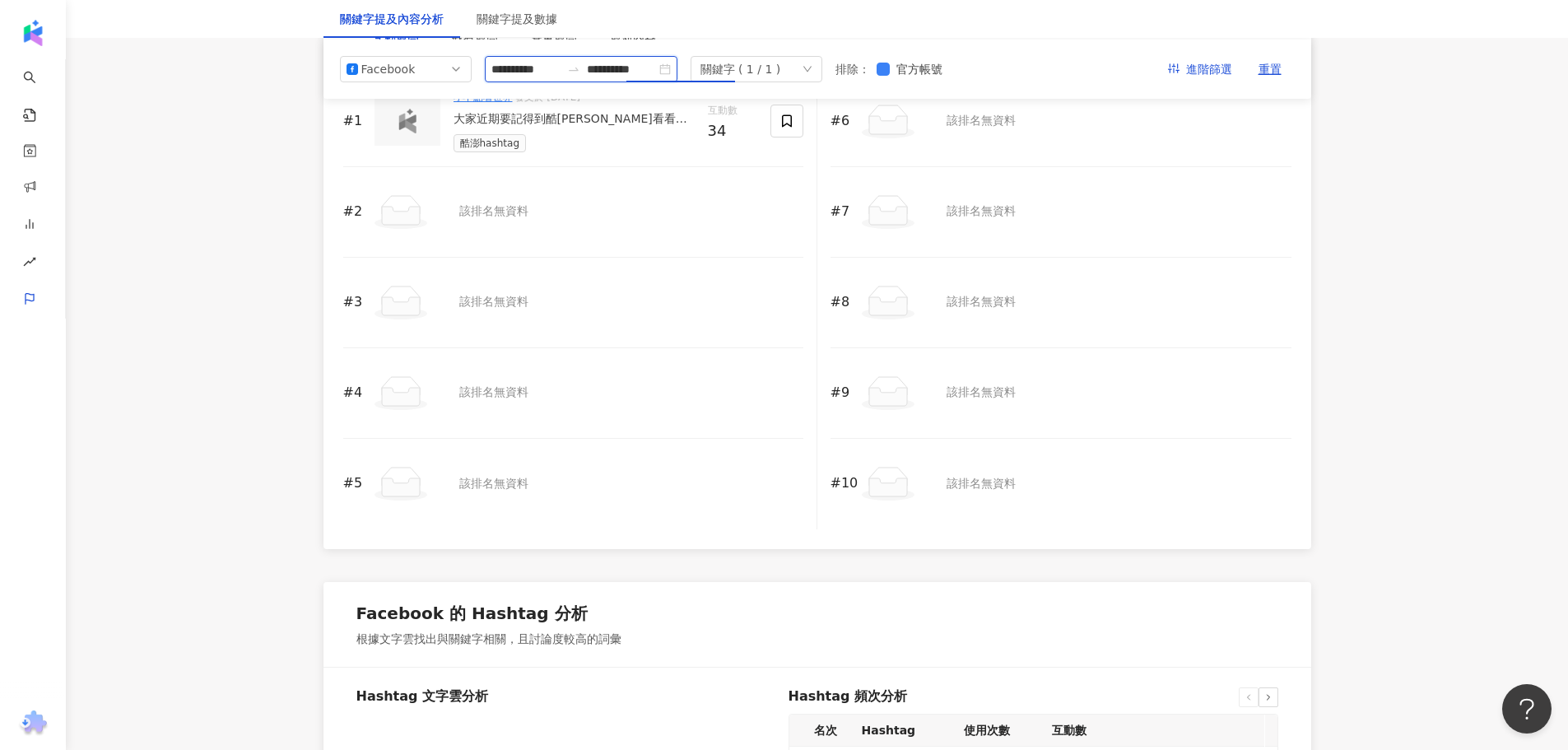
scroll to position [2324, 0]
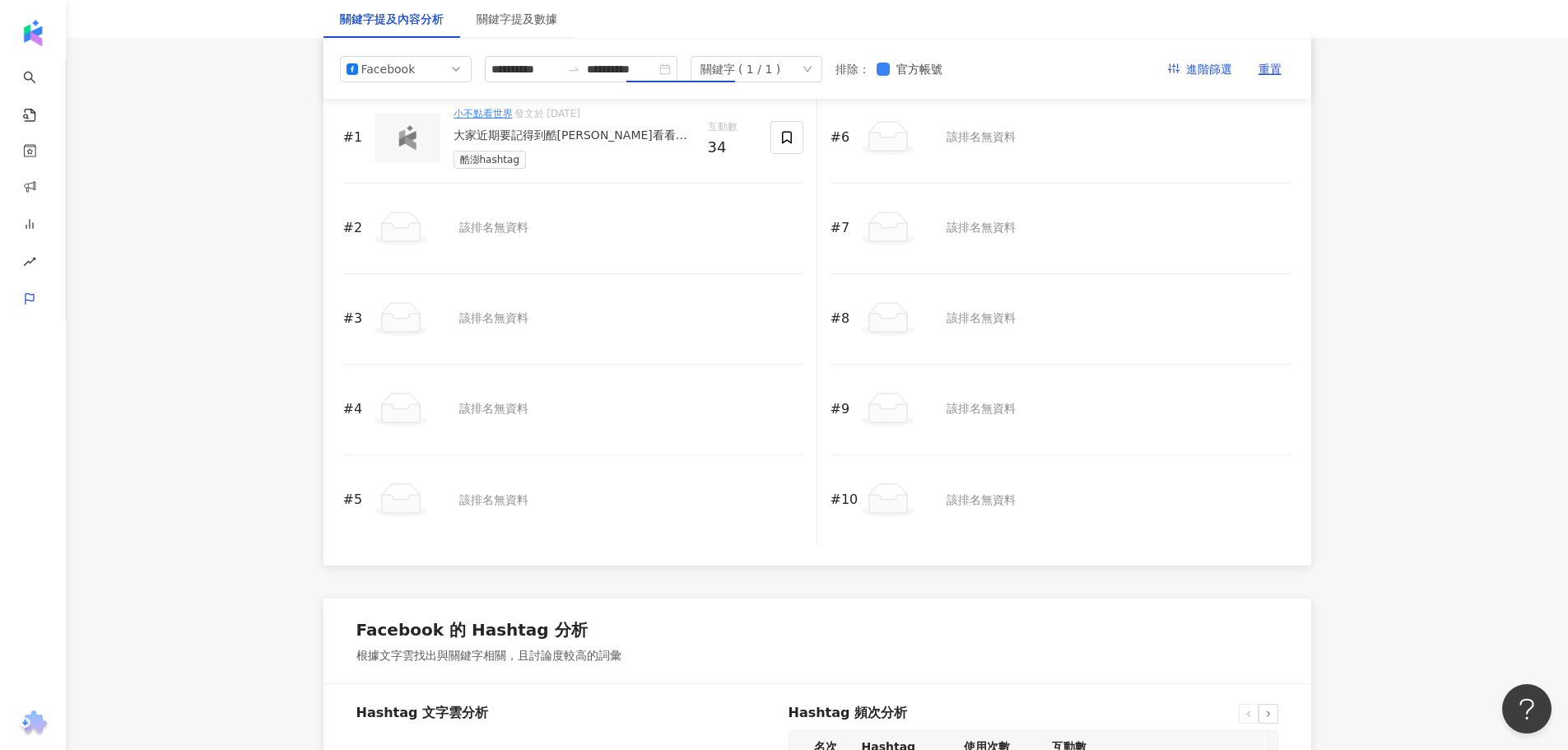
click at [492, 115] on link "小不點看世界" at bounding box center [483, 114] width 59 height 11
click at [652, 144] on div "大家近期要記得到酷澎看看自己wow會員方案時間喔，免費的差不多都要到了，我也是～如果覺得好用就留下來，一個月59塊錢而已，就是買少少但是宅配一次就划算。剛剛看…" at bounding box center [574, 136] width 241 height 16
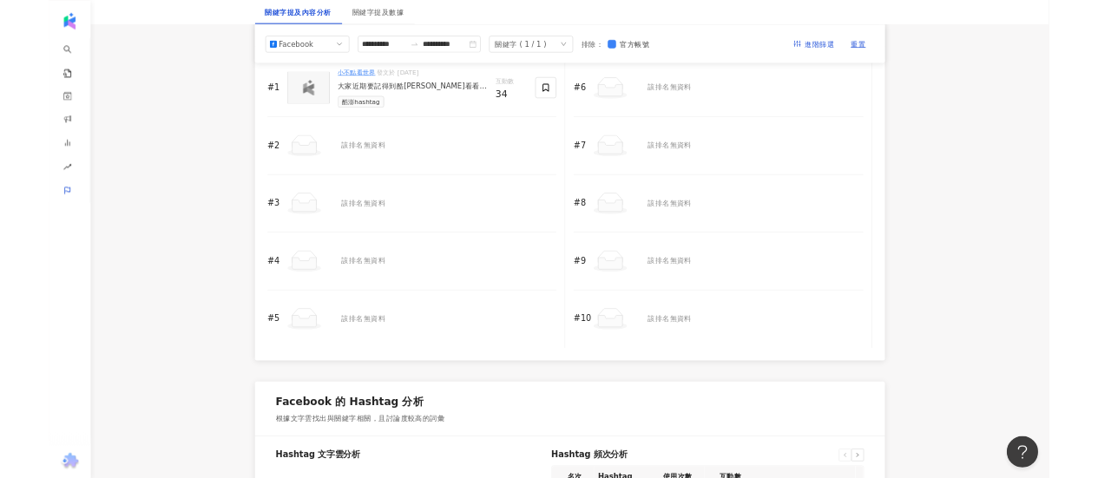
scroll to position [2278, 0]
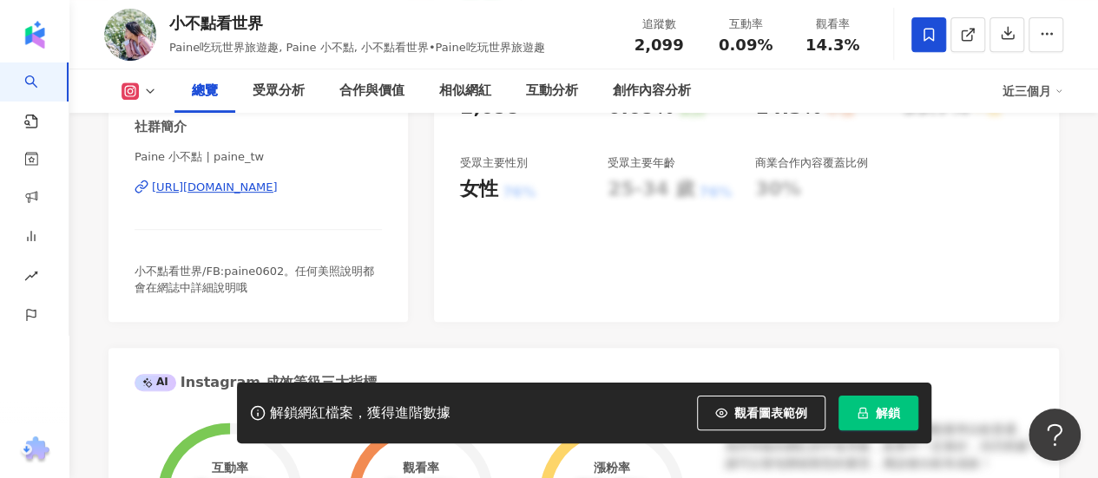
scroll to position [260, 0]
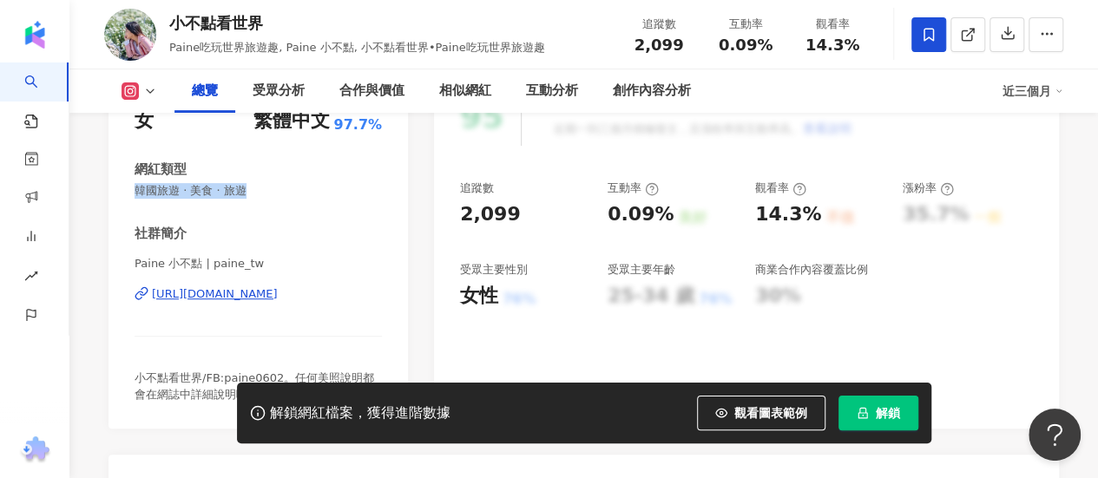
drag, startPoint x: 120, startPoint y: 184, endPoint x: 295, endPoint y: 200, distance: 176.1
click at [295, 200] on div "性別 女 主要語言 繁體中文 97.7% 網紅類型 韓國旅遊 · 美食 · 旅遊 社群簡介 Paine 小不點 | paine_tw [URL][DOMAIN…" at bounding box center [257, 249] width 299 height 358
copy span "韓國旅遊 · 美食 · 旅遊"
